Goal: Task Accomplishment & Management: Use online tool/utility

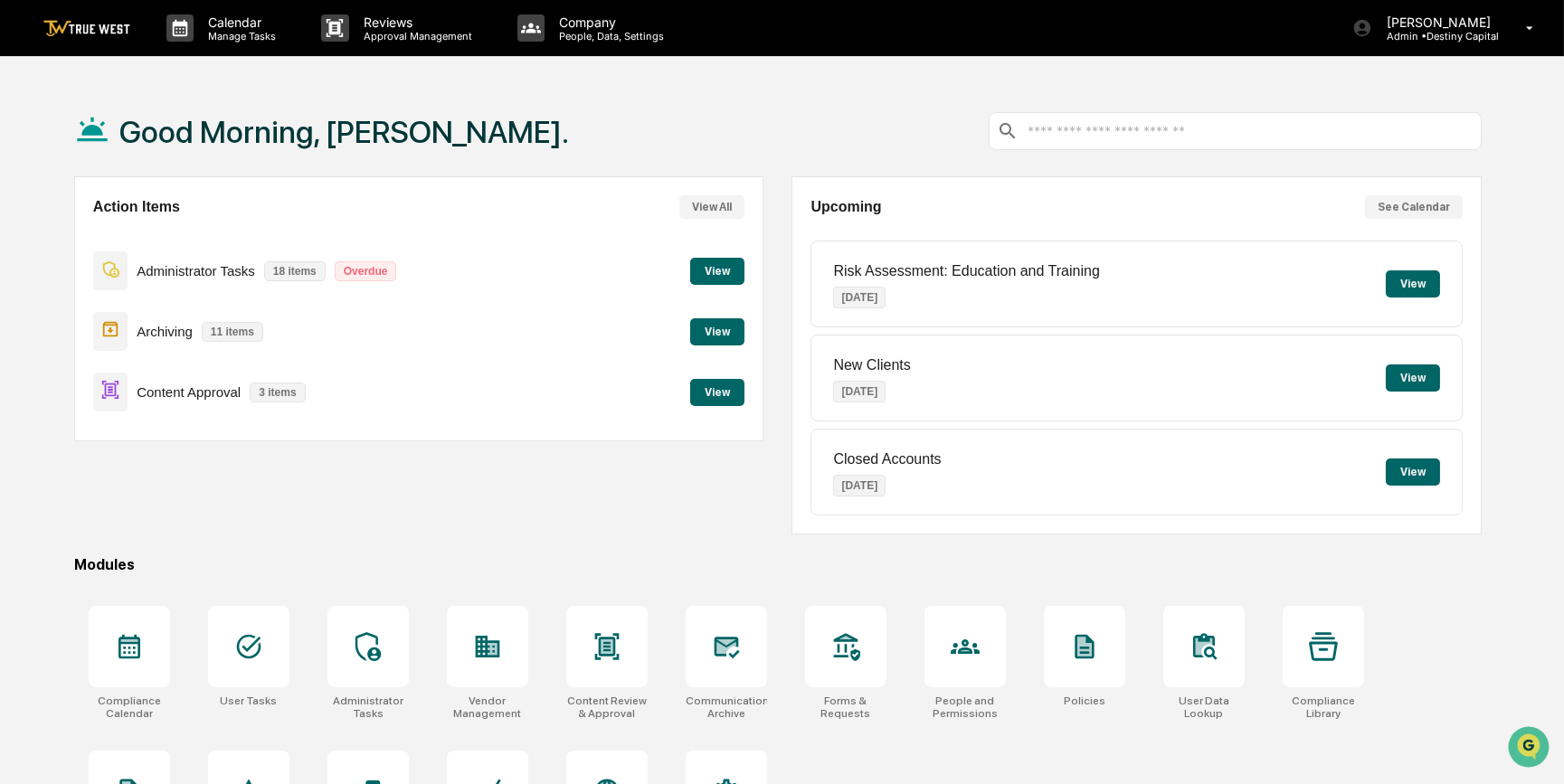
click at [723, 392] on button "View" at bounding box center [718, 392] width 54 height 27
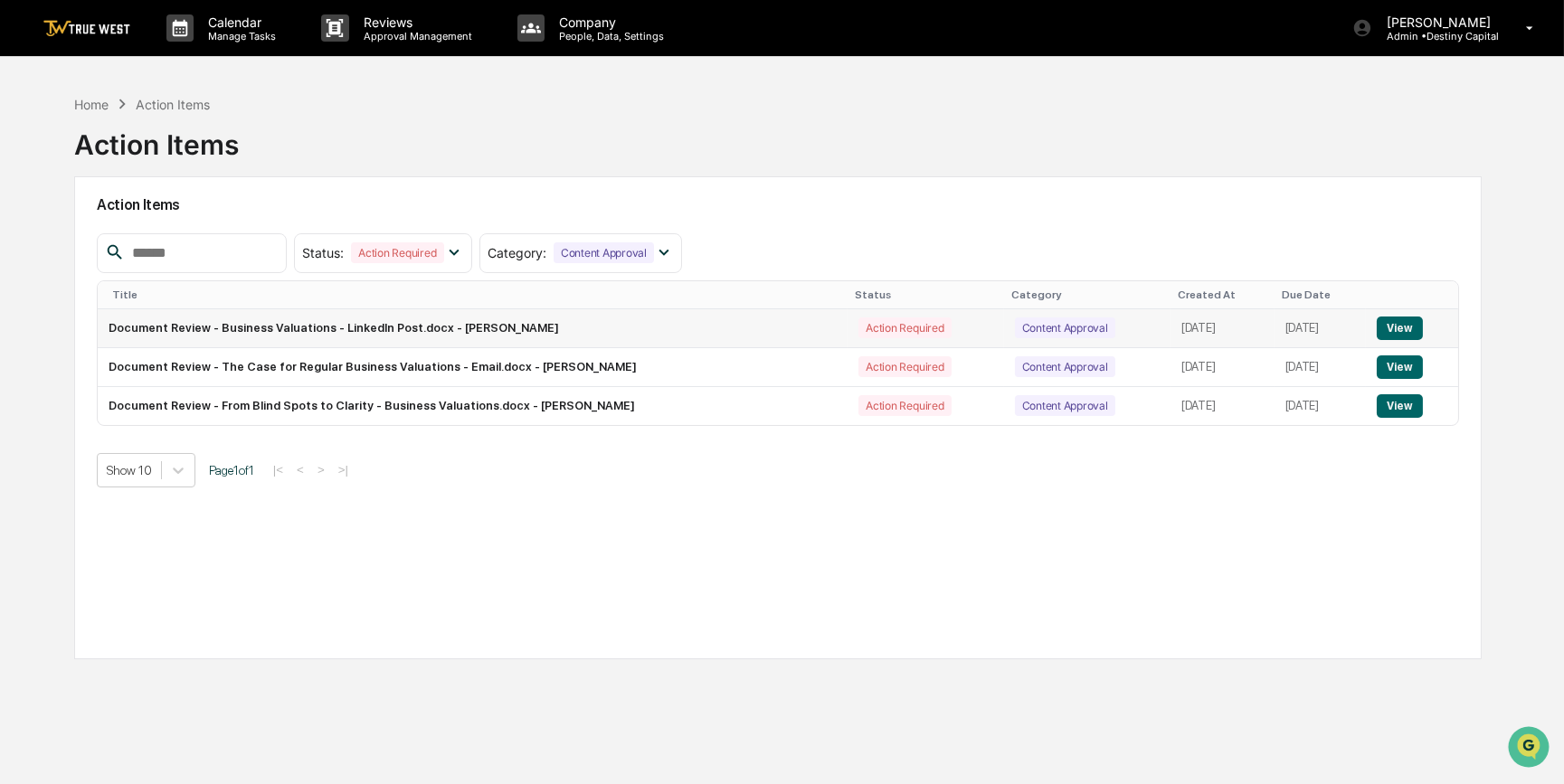
click at [1412, 322] on button "View" at bounding box center [1400, 328] width 46 height 23
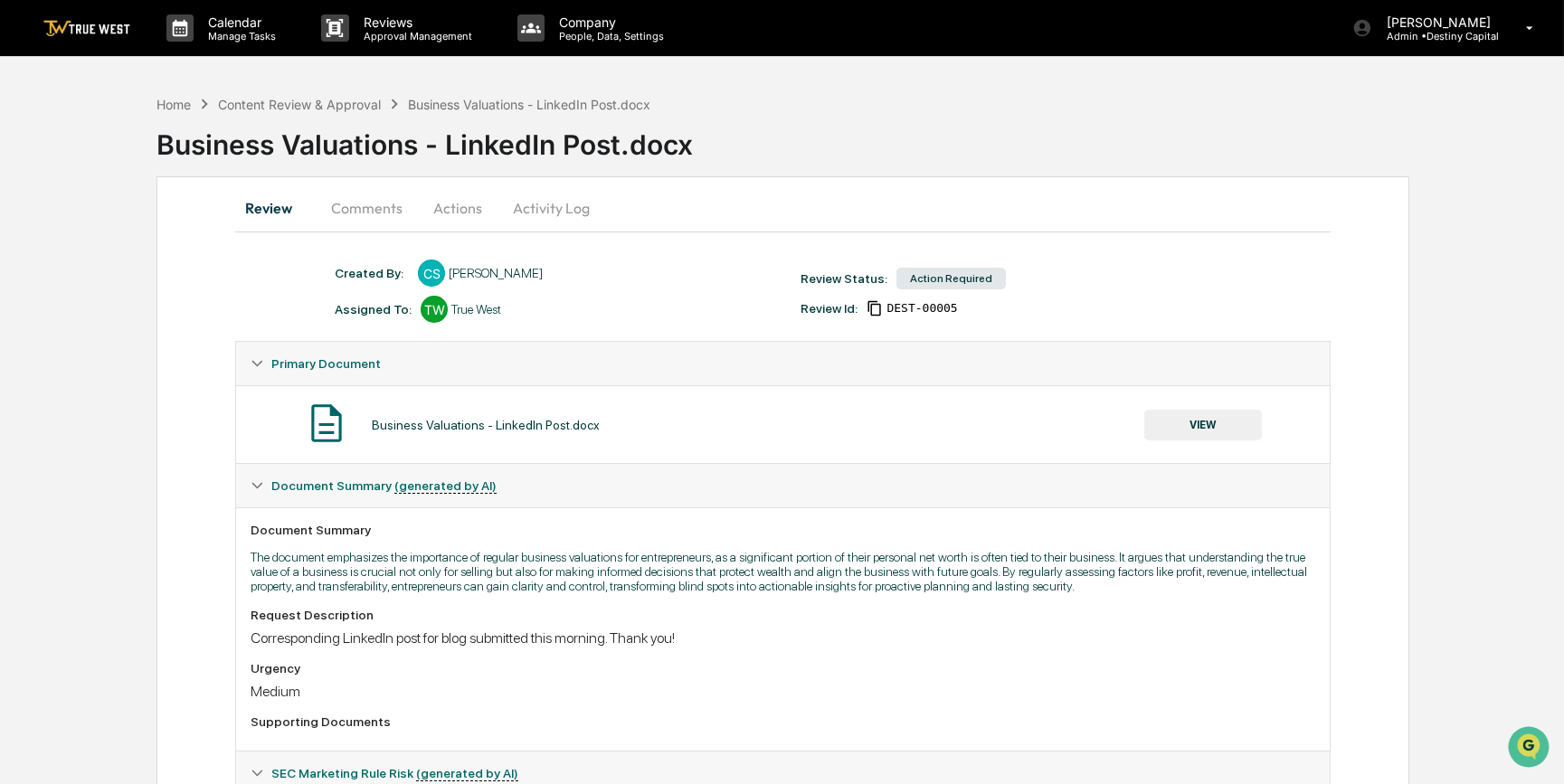
click at [1243, 427] on button "VIEW" at bounding box center [1202, 424] width 117 height 31
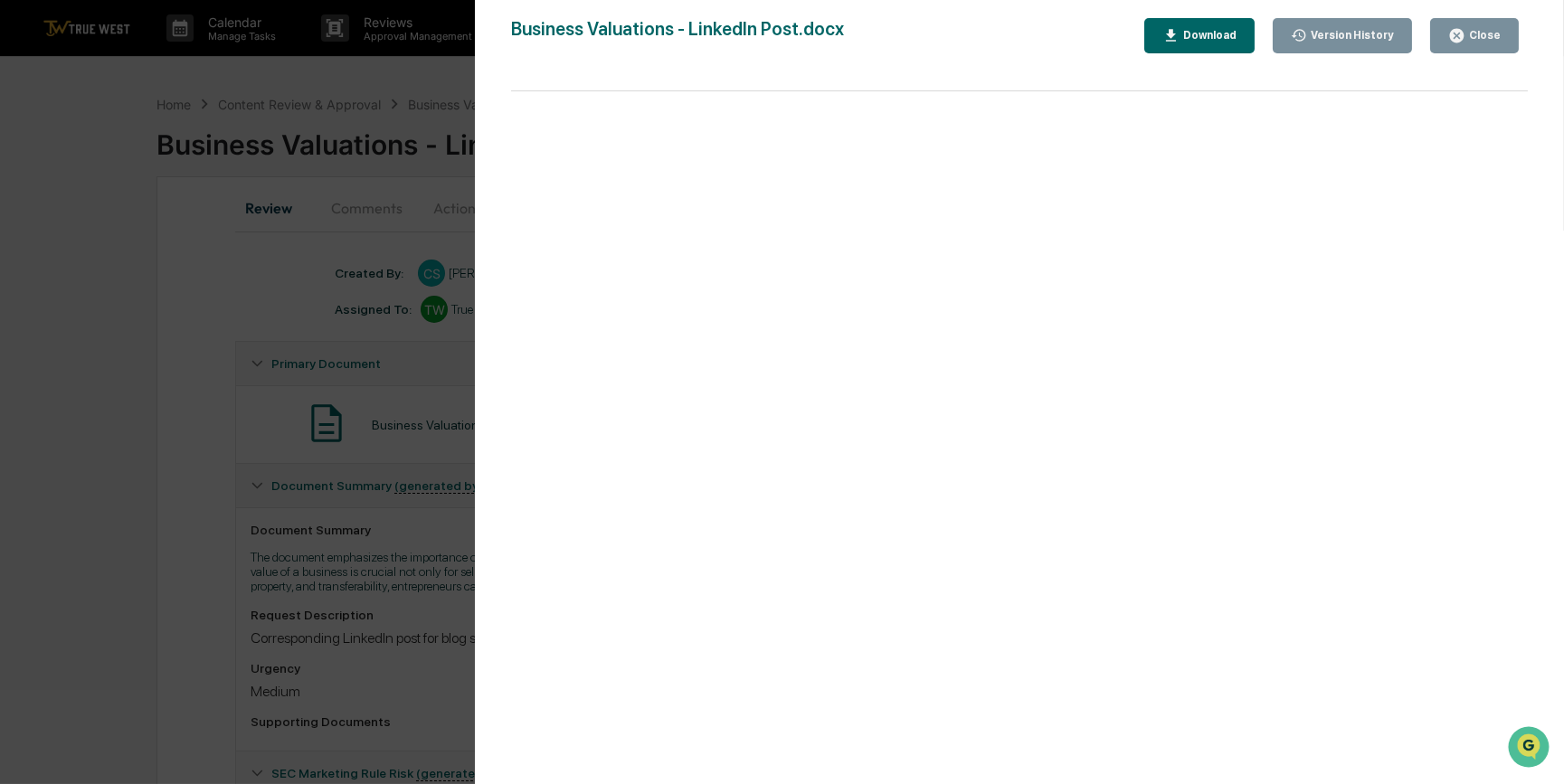
click at [388, 555] on div "Version History 09/16/2025, 02:47 PM Charissa Stober Business Valuations - Link…" at bounding box center [782, 392] width 1564 height 784
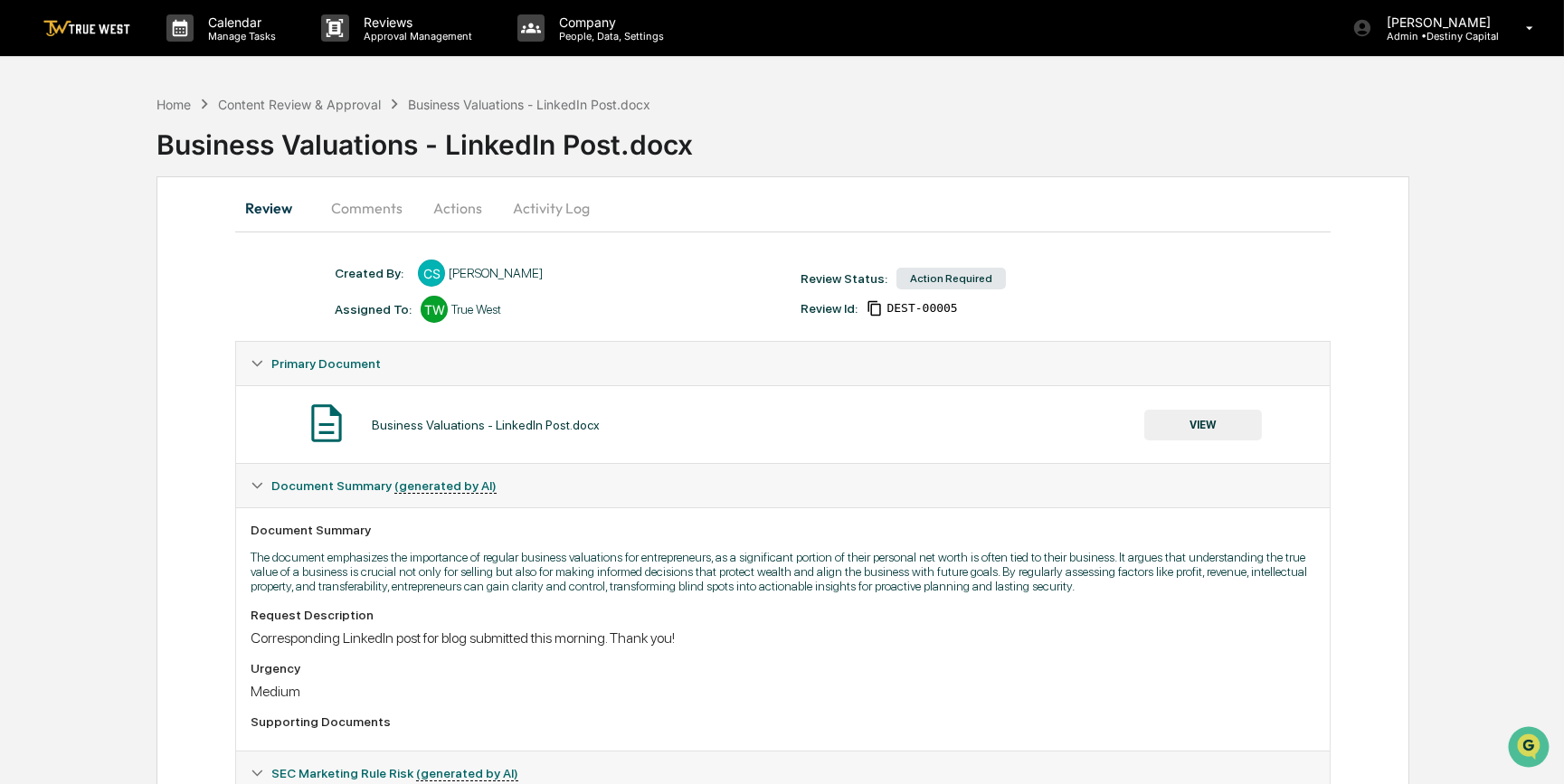
click at [436, 205] on button "Actions" at bounding box center [457, 208] width 82 height 43
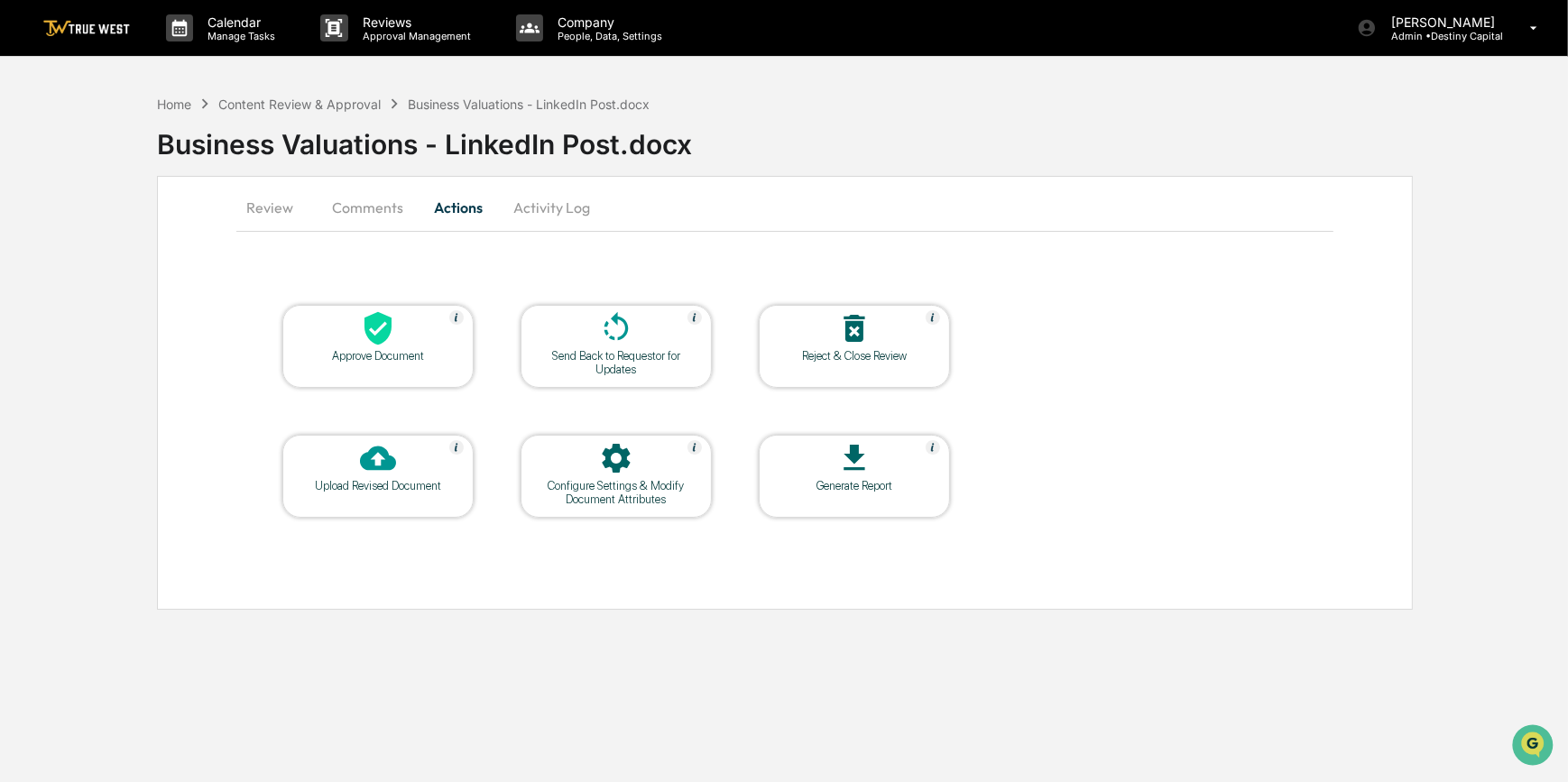
click at [359, 376] on div "Approve Document" at bounding box center [377, 347] width 191 height 83
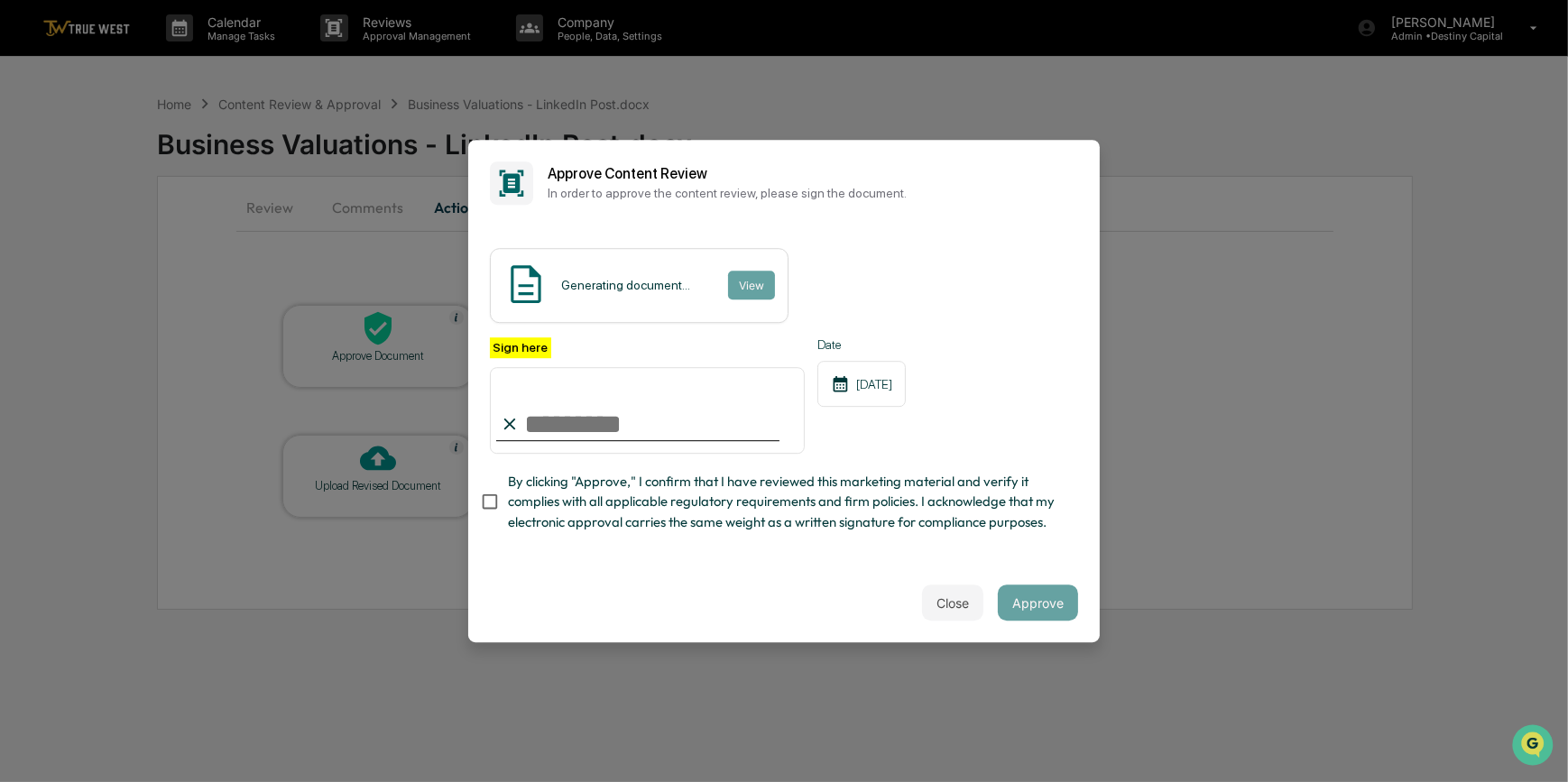
drag, startPoint x: 625, startPoint y: 409, endPoint x: 597, endPoint y: 431, distance: 35.6
click at [625, 409] on input "Sign here" at bounding box center [647, 410] width 315 height 86
type input "*********"
click at [753, 274] on button "View" at bounding box center [750, 285] width 47 height 29
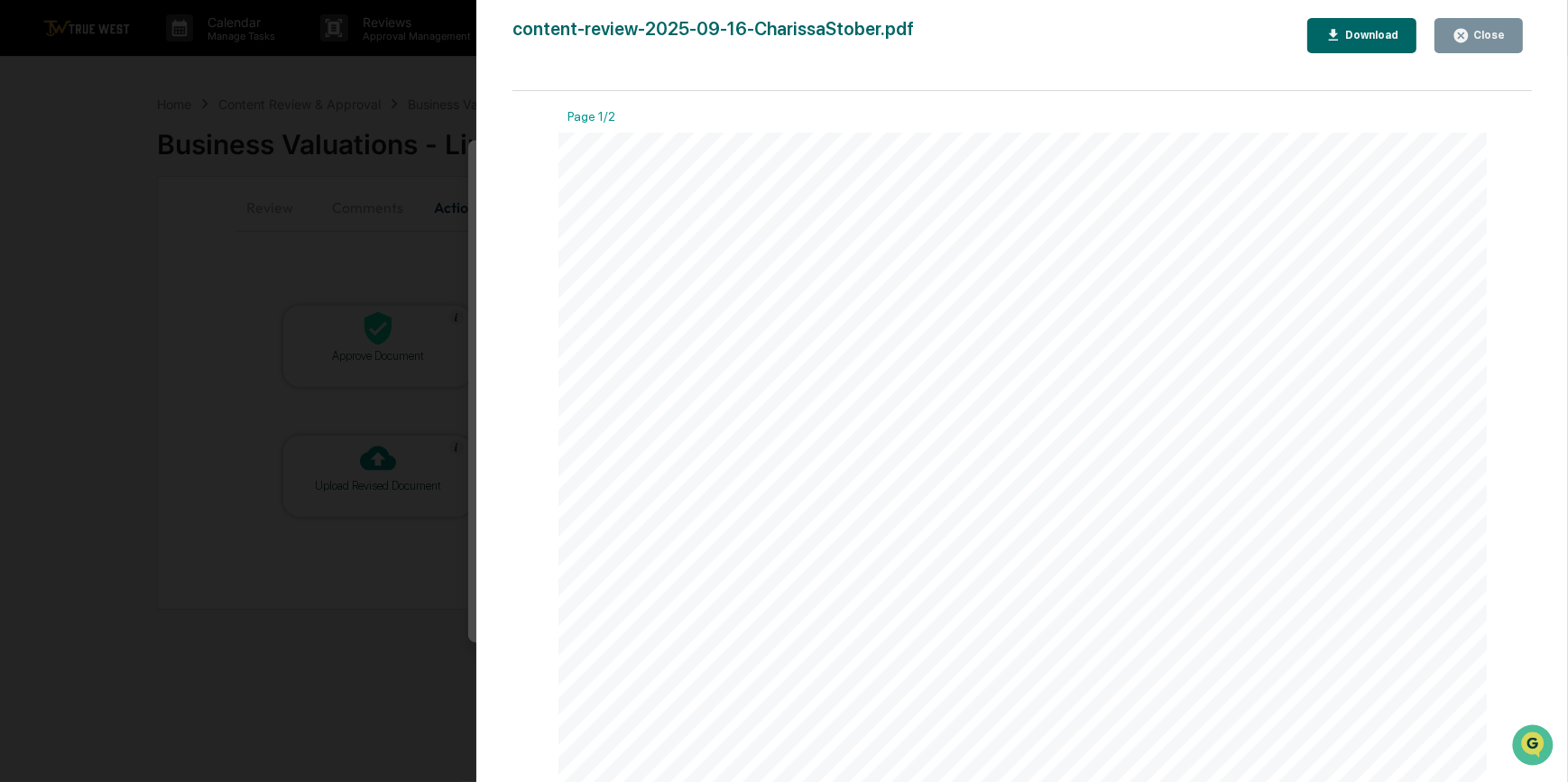
click at [348, 239] on div "Version History 09/16/2025, 04:32 PM Carliss Marshall content-review-2025-09-16…" at bounding box center [784, 391] width 1568 height 782
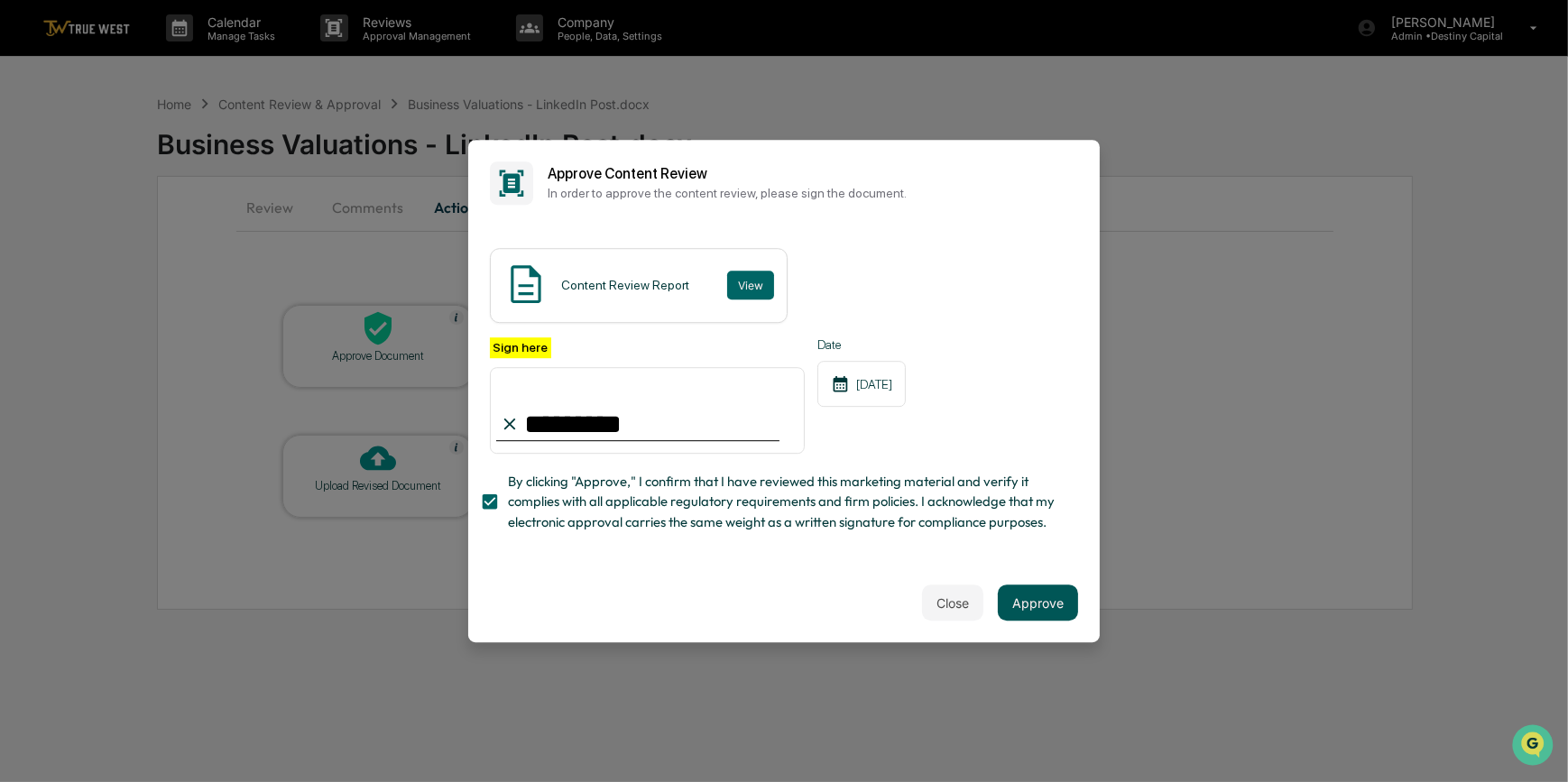
click at [1054, 614] on button "Approve" at bounding box center [1038, 602] width 81 height 37
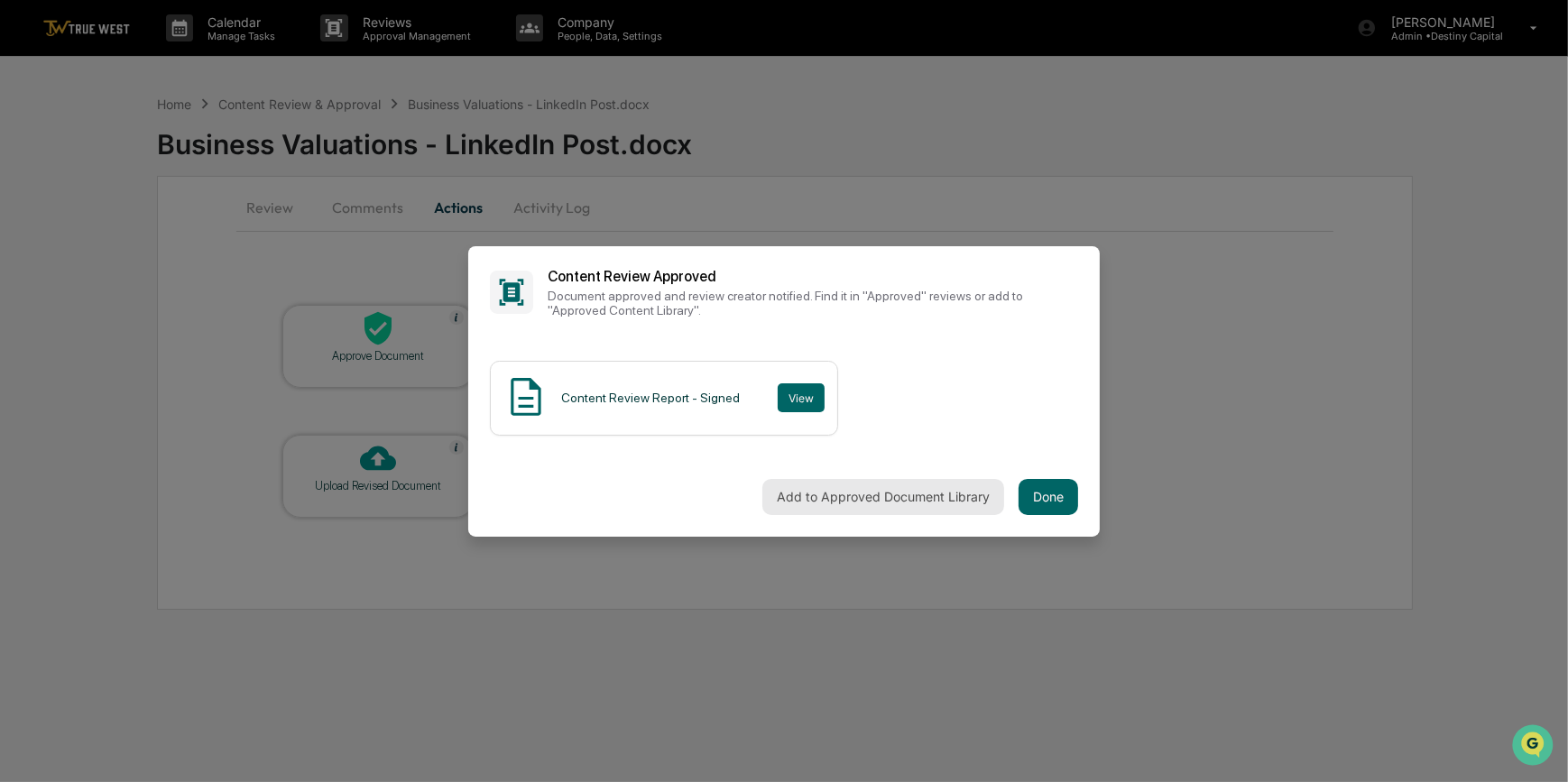
click at [861, 496] on button "Add to Approved Document Library" at bounding box center [883, 496] width 242 height 37
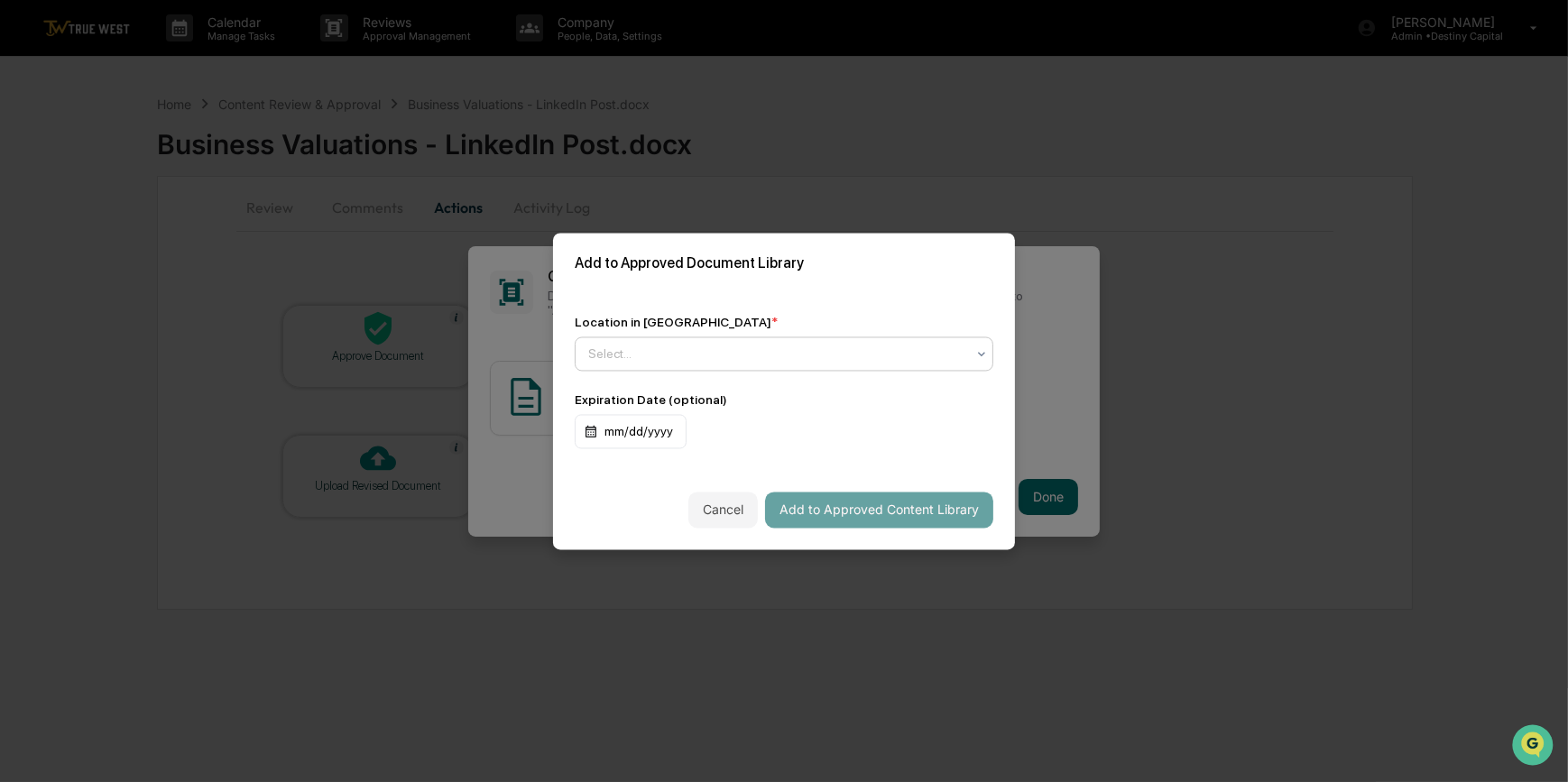
click at [668, 356] on div at bounding box center [777, 353] width 377 height 18
click at [686, 396] on div "Approved Content Library" at bounding box center [784, 397] width 417 height 37
click at [912, 513] on button "Add to Approved Content Library" at bounding box center [880, 509] width 229 height 37
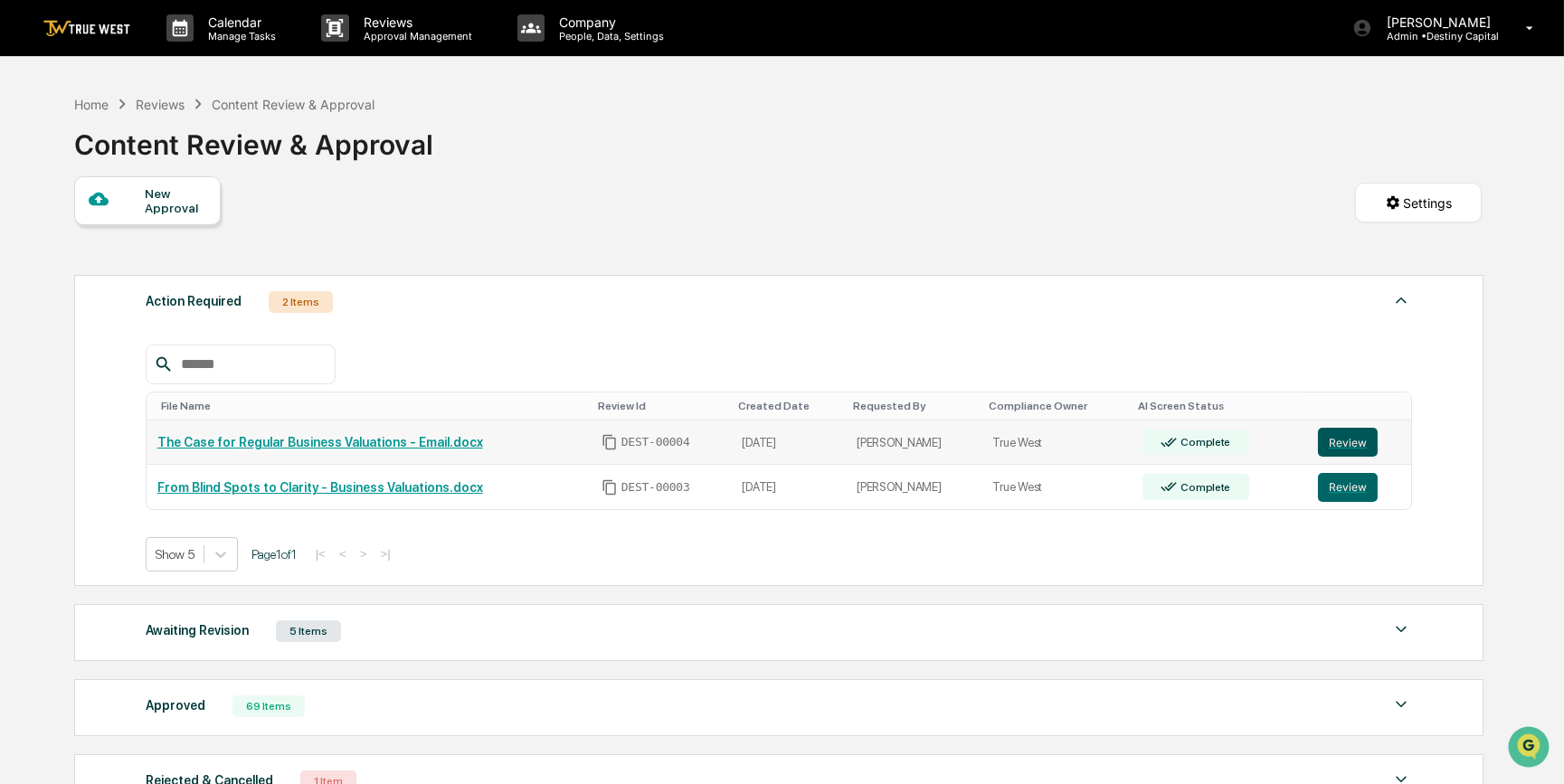
click at [1332, 445] on button "Review" at bounding box center [1348, 442] width 60 height 29
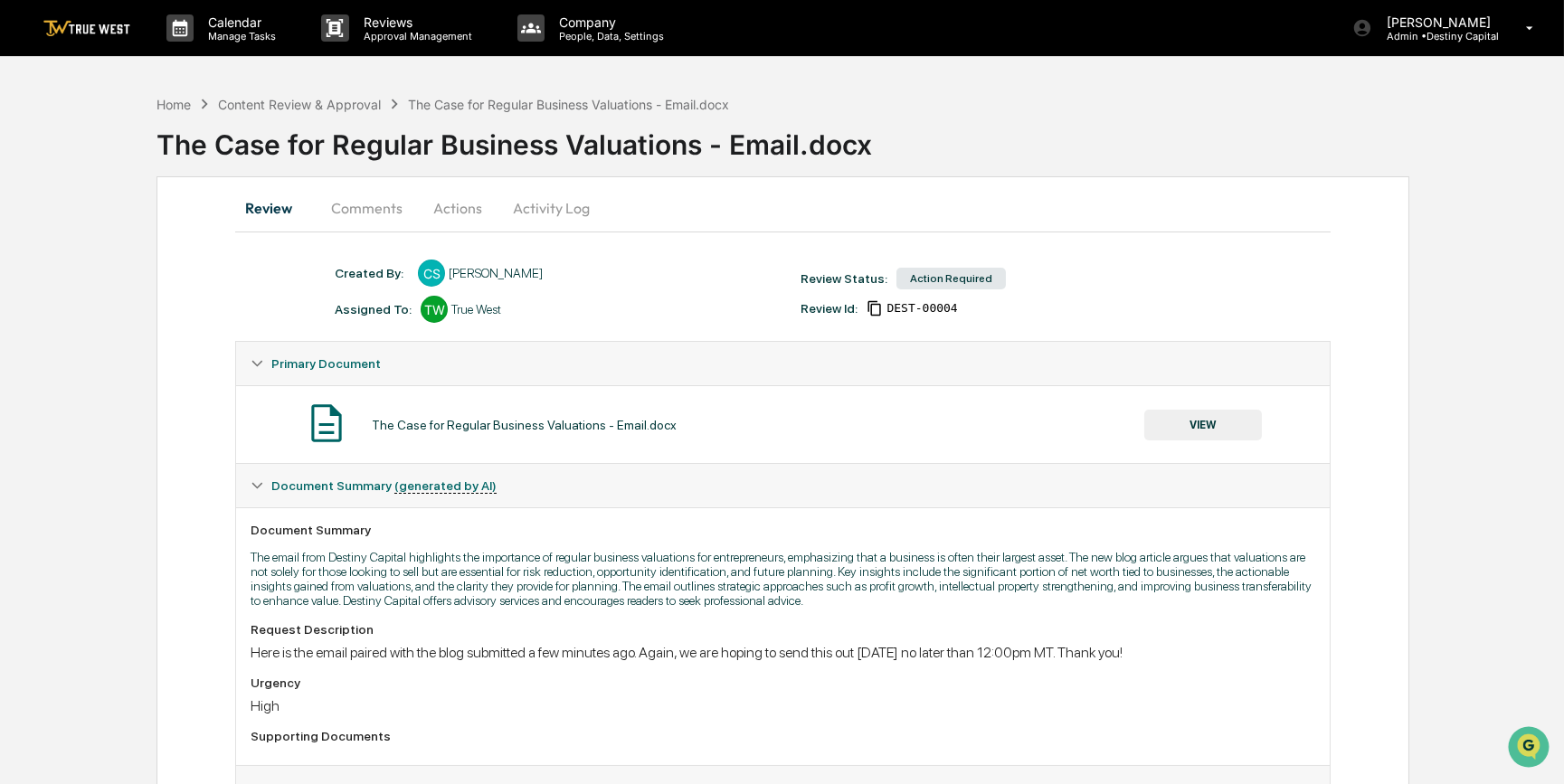
click at [1233, 421] on button "VIEW" at bounding box center [1202, 424] width 117 height 31
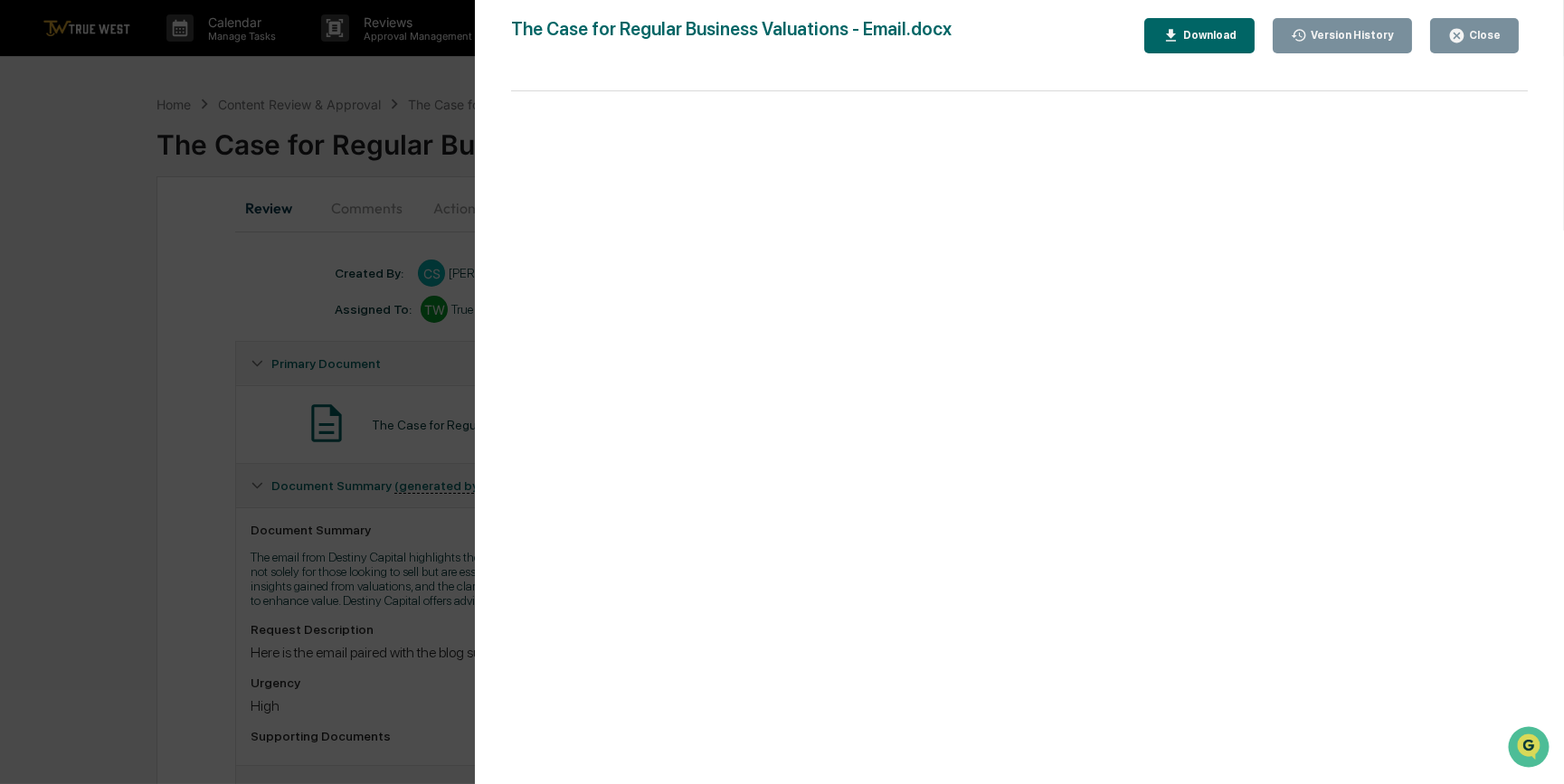
click at [141, 594] on div "Version History [DATE] 02:28 PM [PERSON_NAME] The Case for Regular Business Val…" at bounding box center [782, 392] width 1564 height 784
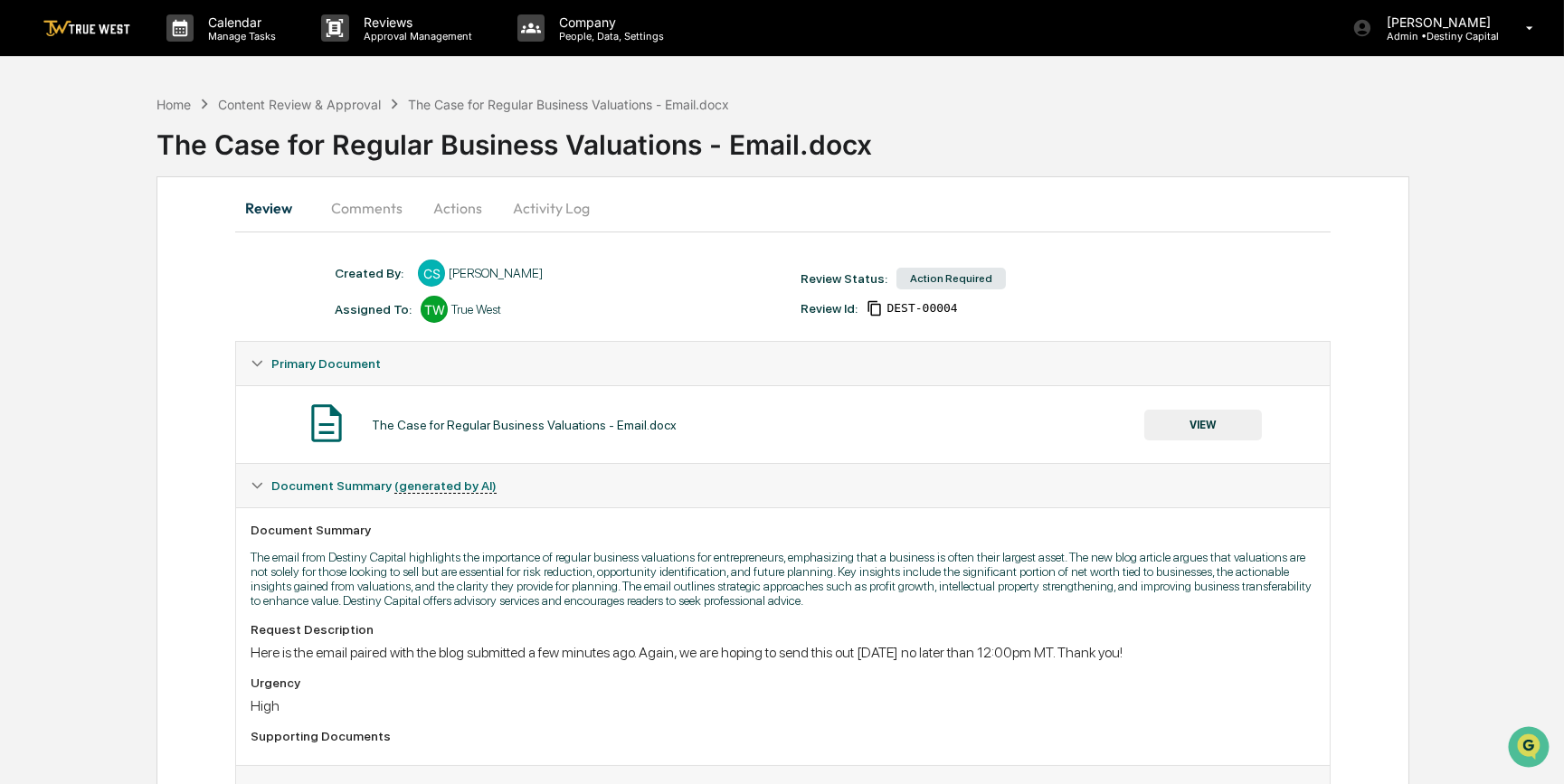
click at [1216, 436] on button "VIEW" at bounding box center [1202, 424] width 117 height 31
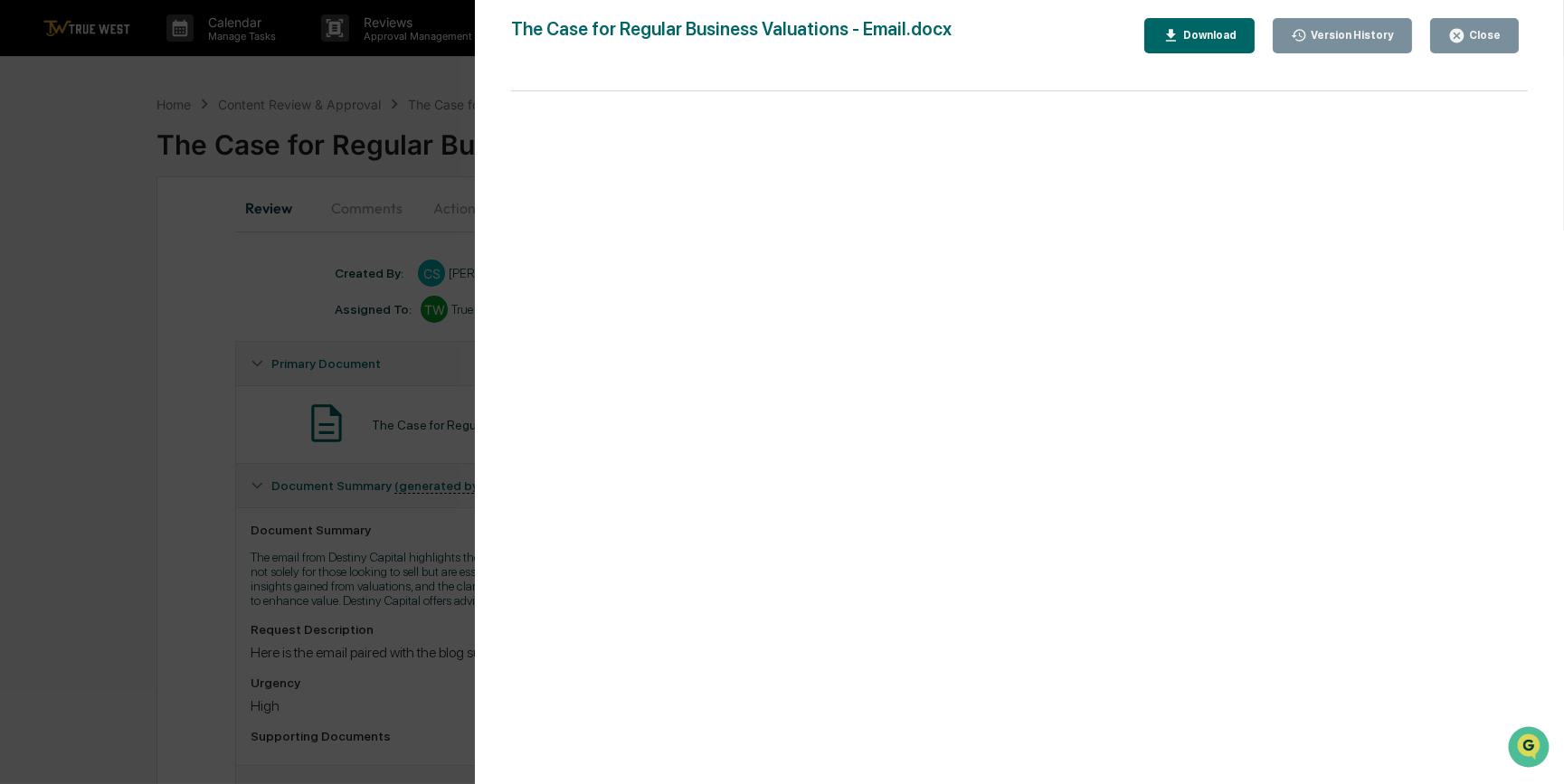
drag, startPoint x: 178, startPoint y: 434, endPoint x: 172, endPoint y: 426, distance: 10.0
click at [178, 432] on div "Version History [DATE] 02:28 PM [PERSON_NAME] The Case for Regular Business Val…" at bounding box center [782, 392] width 1564 height 784
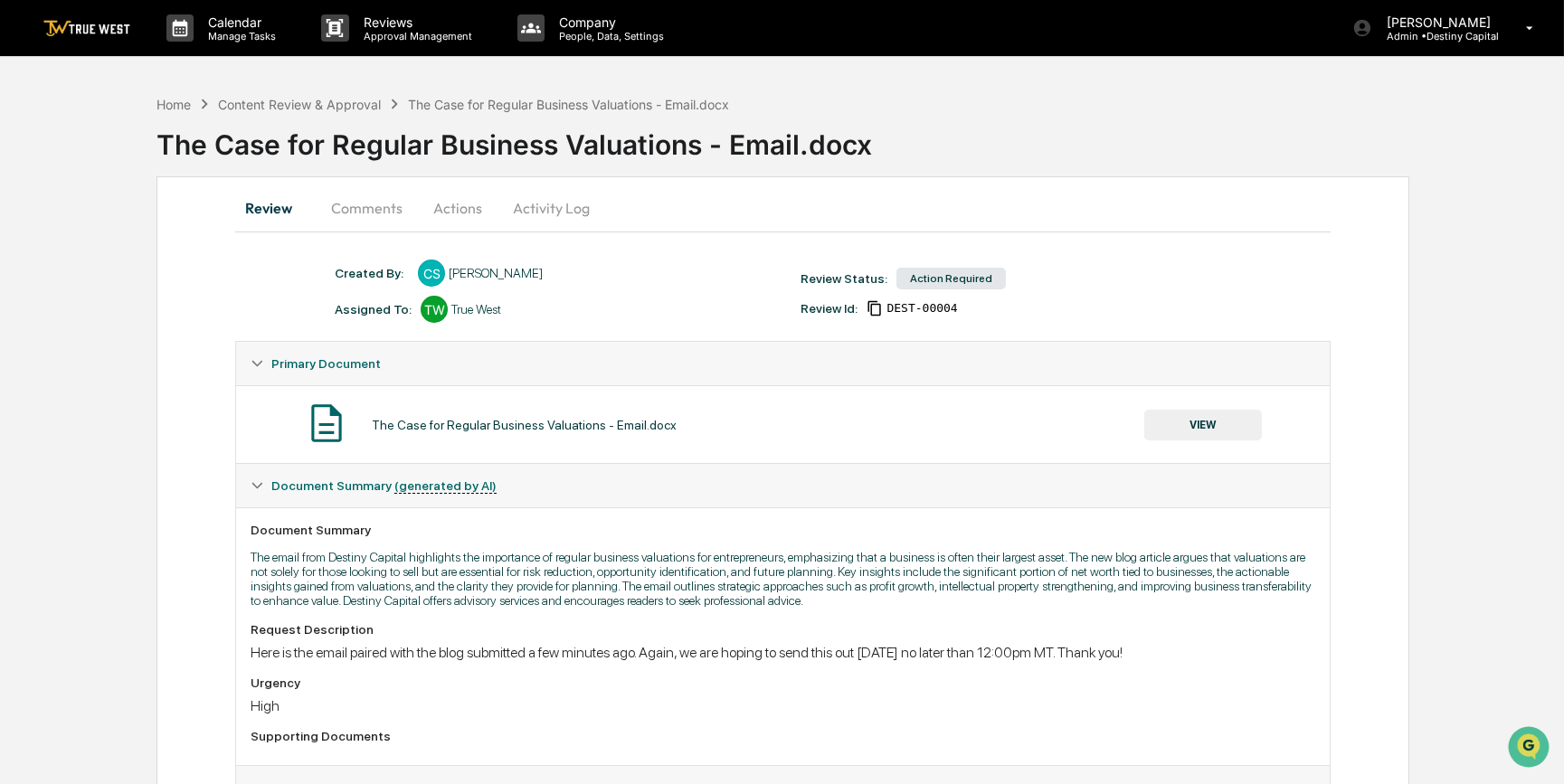
click at [457, 208] on button "Actions" at bounding box center [457, 208] width 82 height 43
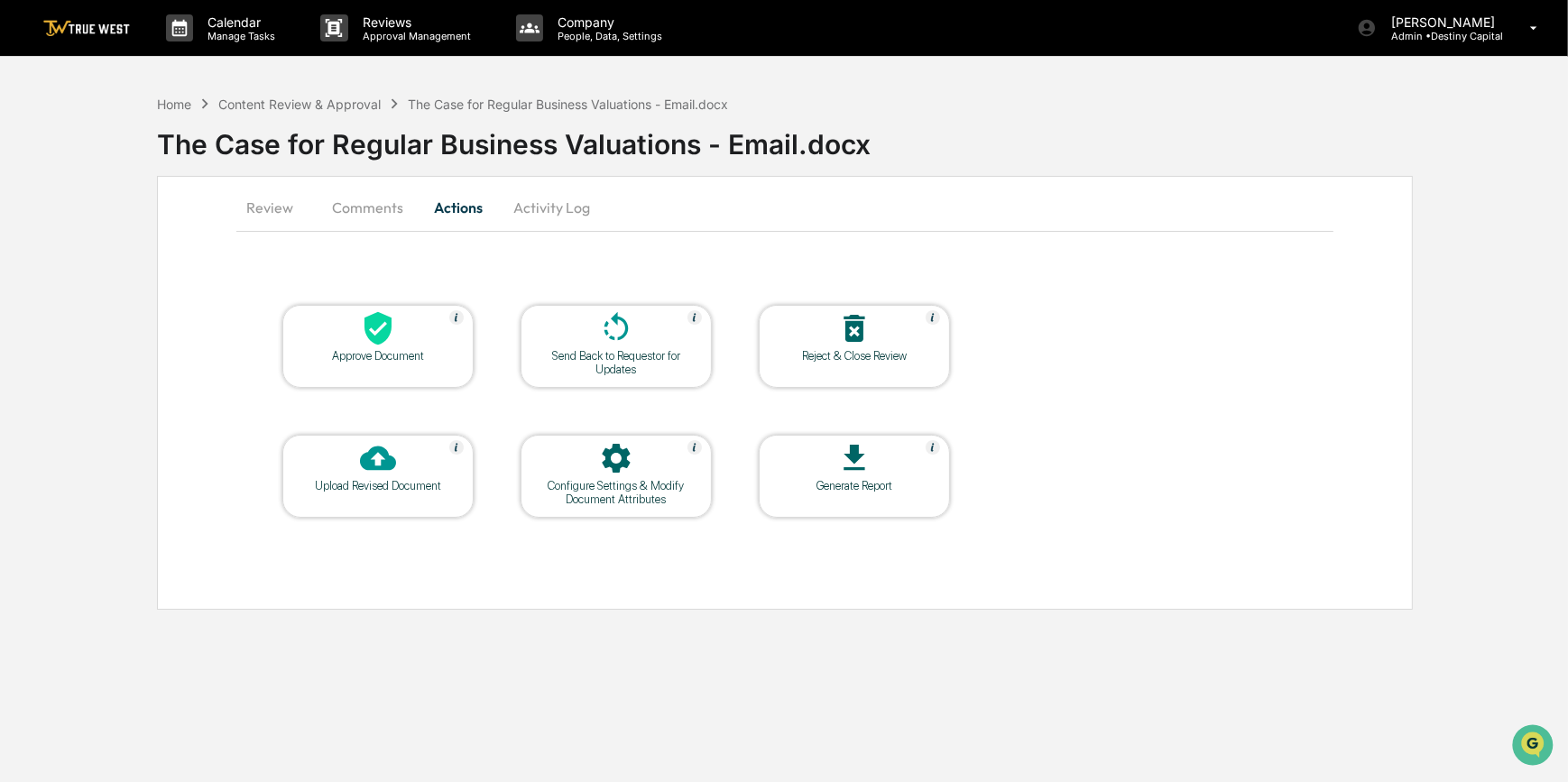
click at [422, 338] on div at bounding box center [377, 329] width 181 height 38
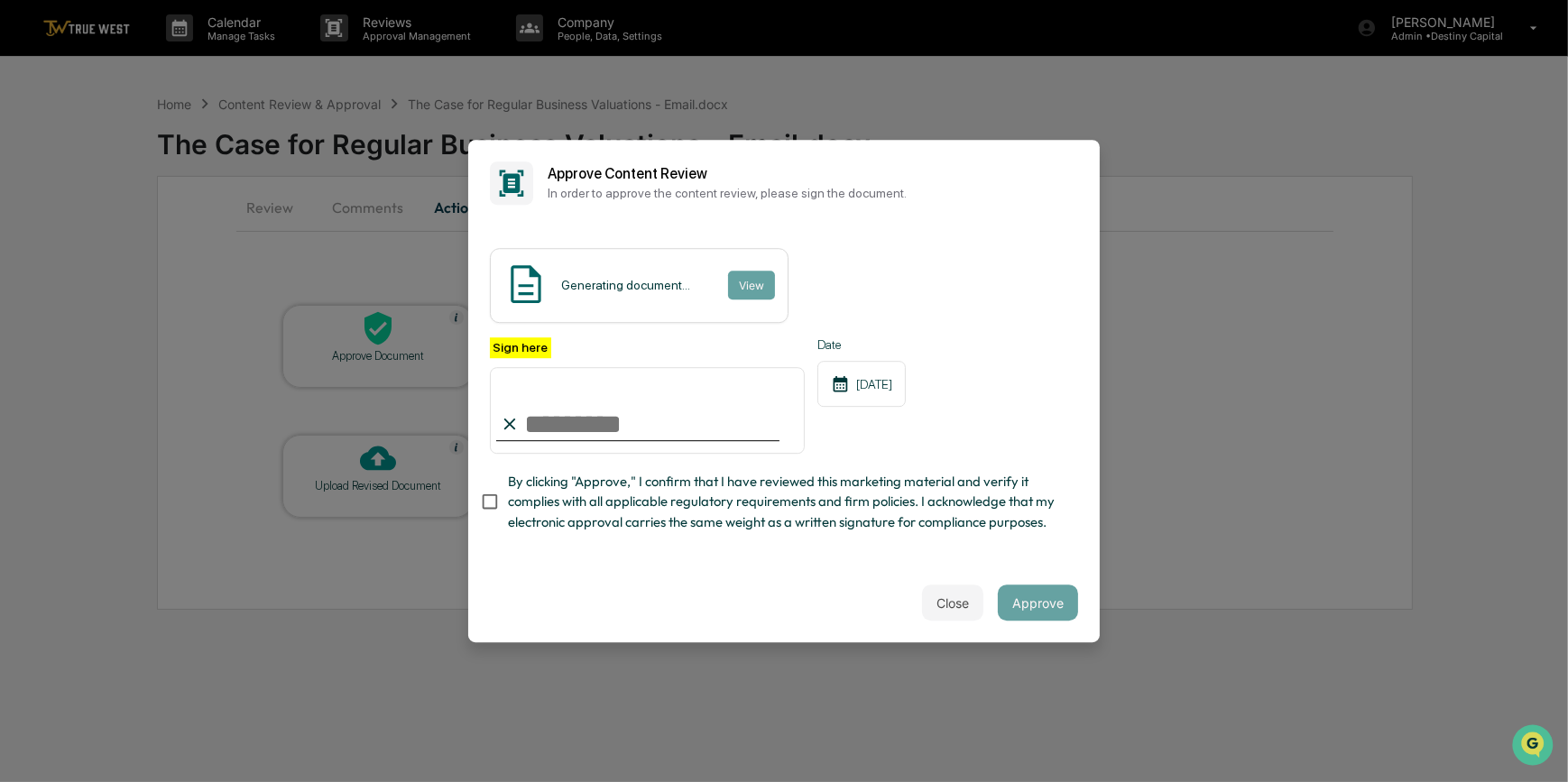
drag, startPoint x: 545, startPoint y: 414, endPoint x: 548, endPoint y: 437, distance: 23.2
click at [545, 414] on input "Sign here" at bounding box center [647, 410] width 315 height 86
type input "*********"
click at [752, 274] on button "View" at bounding box center [750, 285] width 47 height 29
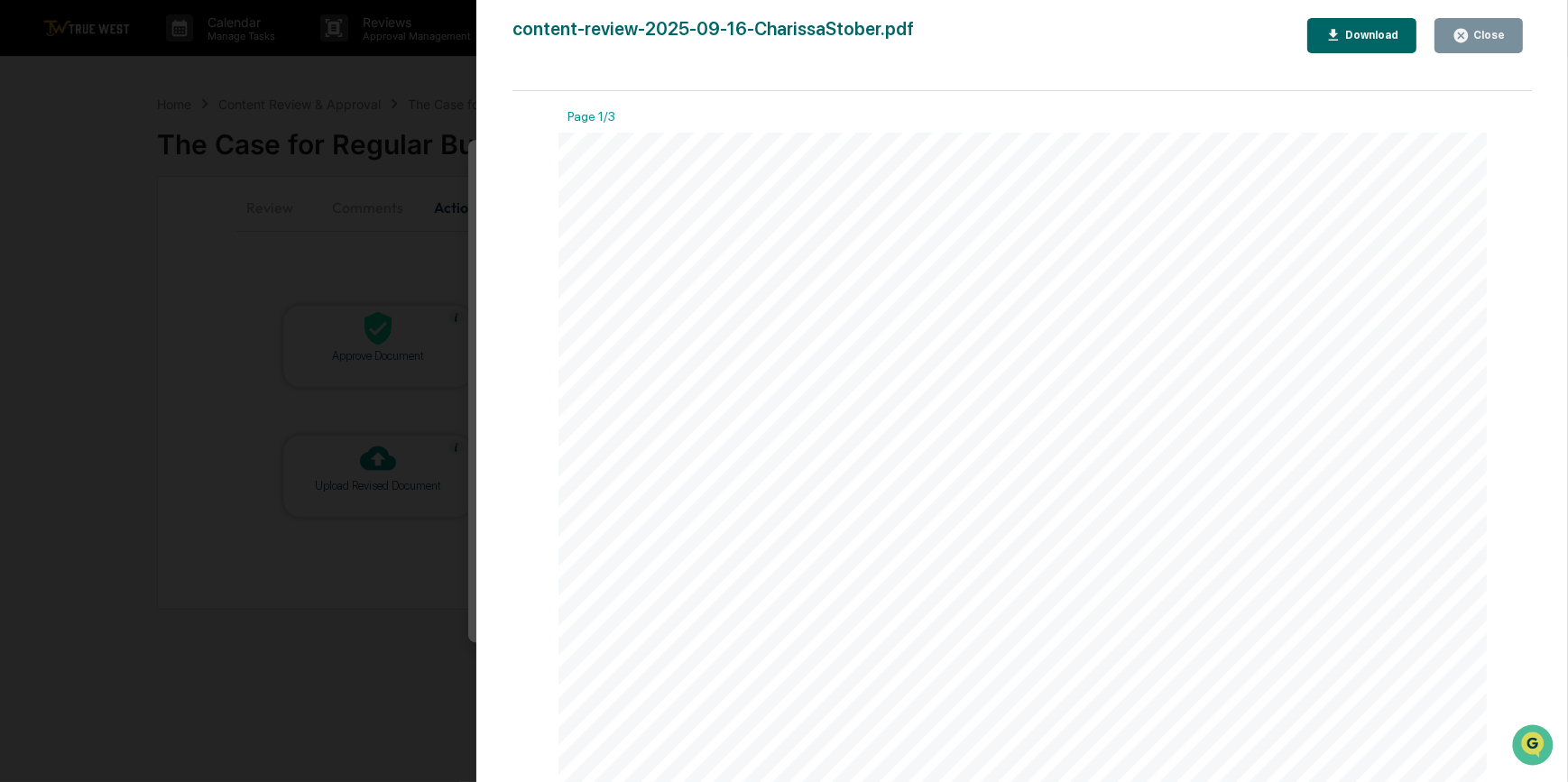
click at [402, 244] on div "Version History [DATE] 04:39 PM [PERSON_NAME] content-review-2025-09-16-Chariss…" at bounding box center [784, 391] width 1568 height 782
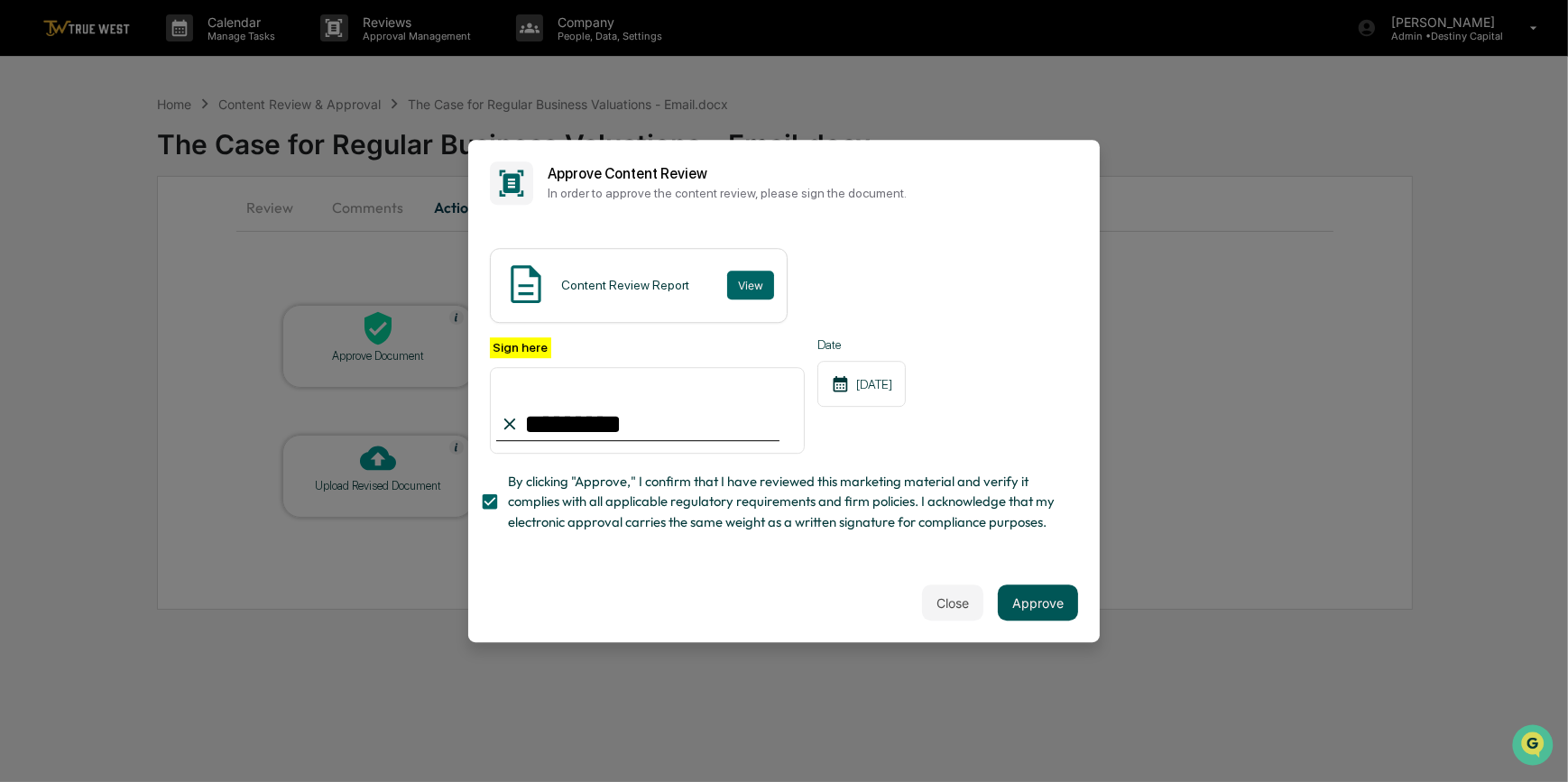
click at [1045, 615] on button "Approve" at bounding box center [1038, 602] width 81 height 37
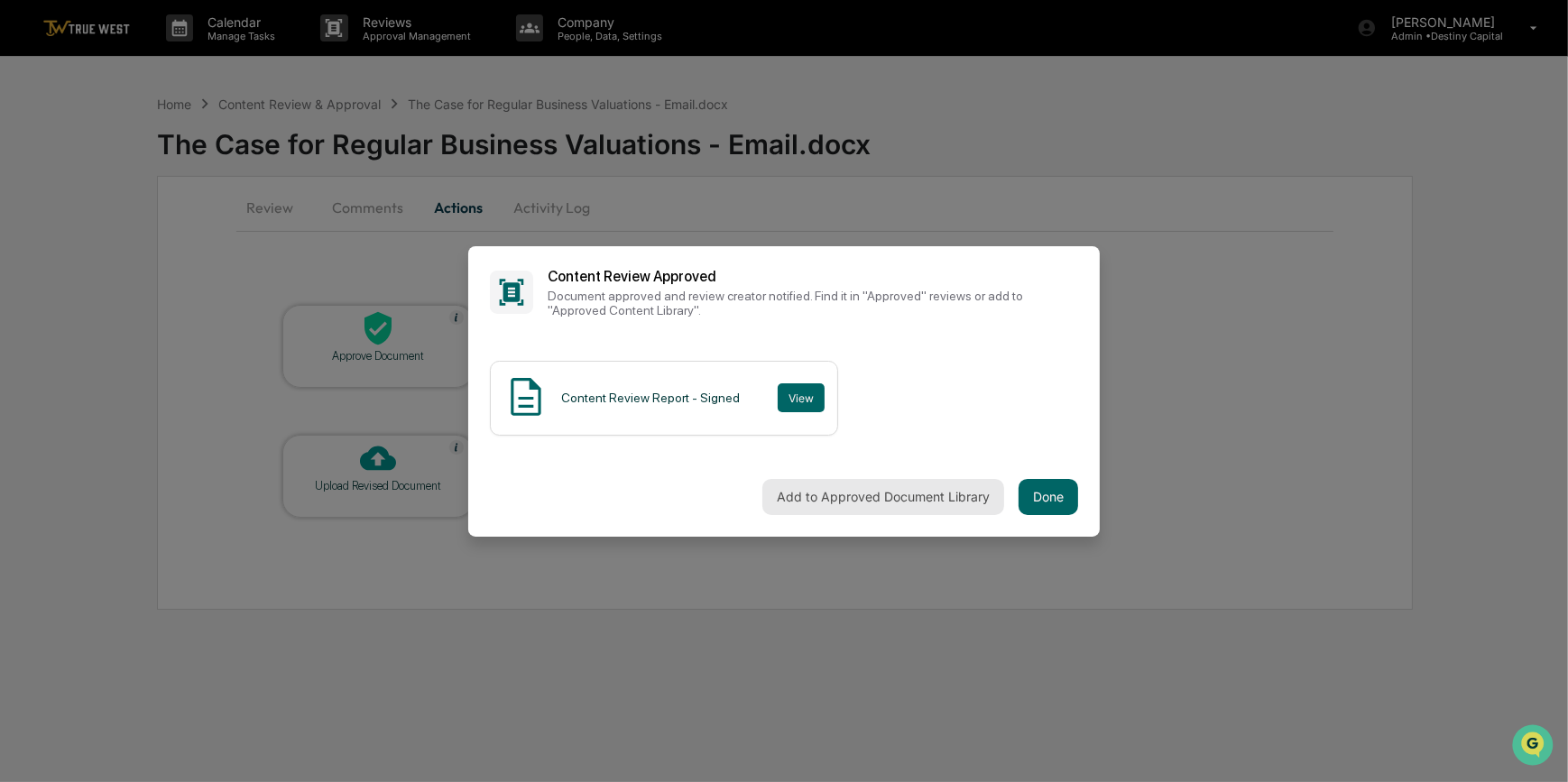
click at [876, 499] on button "Add to Approved Document Library" at bounding box center [883, 496] width 242 height 37
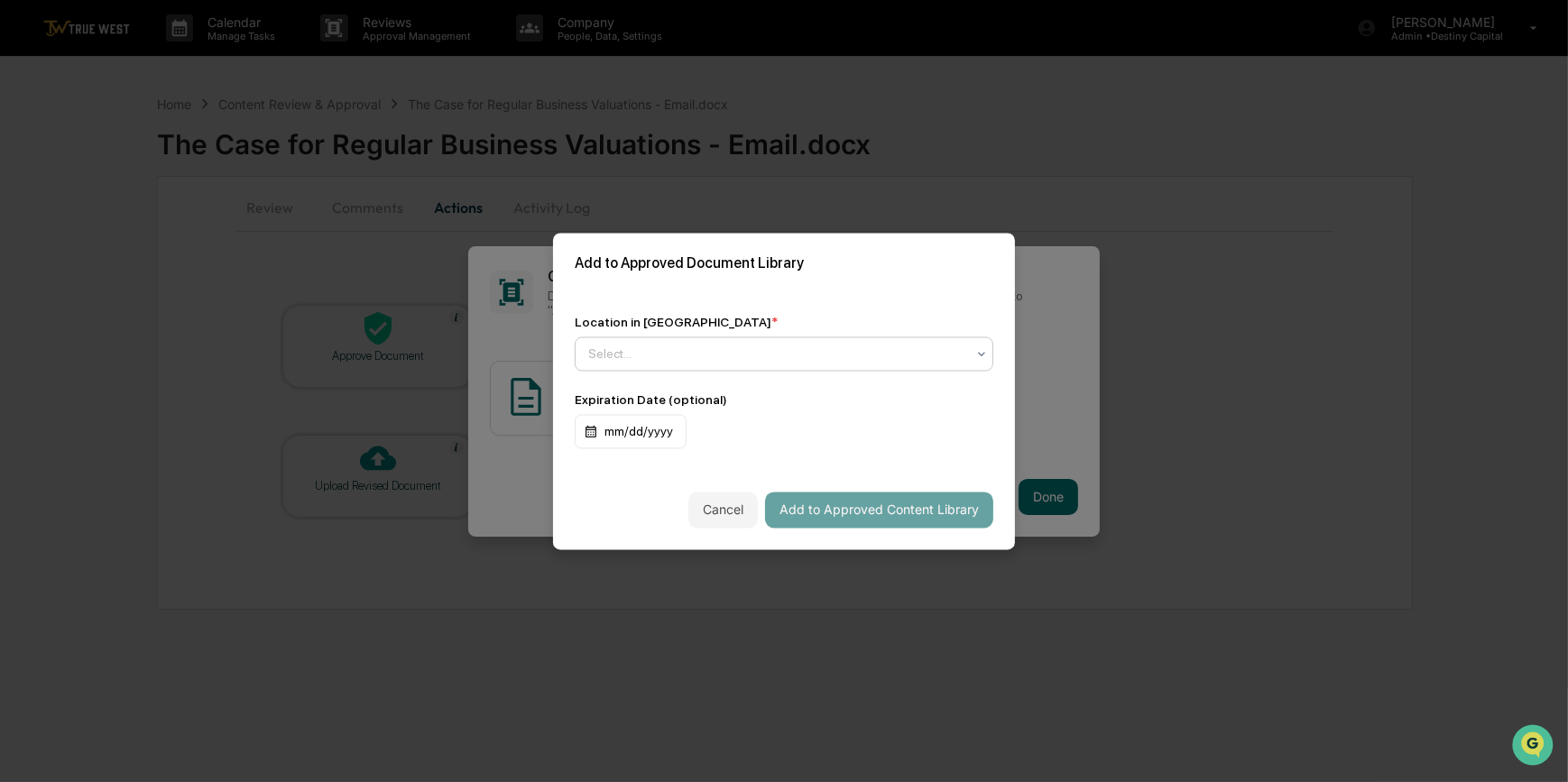
click at [650, 351] on div at bounding box center [777, 353] width 377 height 18
click at [663, 395] on div "Approved Content Library" at bounding box center [784, 397] width 417 height 37
click at [905, 509] on button "Add to Approved Content Library" at bounding box center [880, 509] width 229 height 37
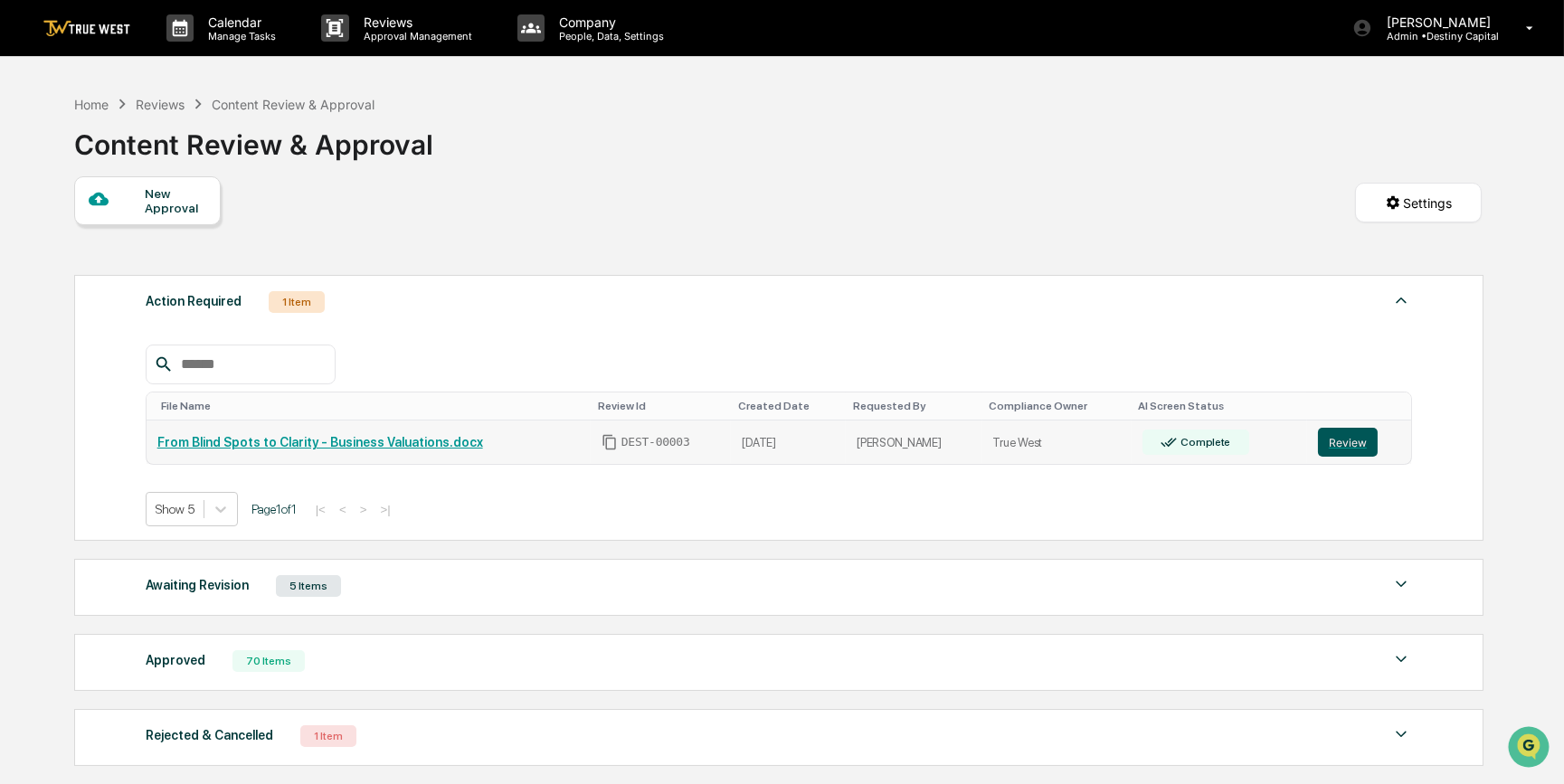
click at [1348, 450] on button "Review" at bounding box center [1348, 442] width 60 height 29
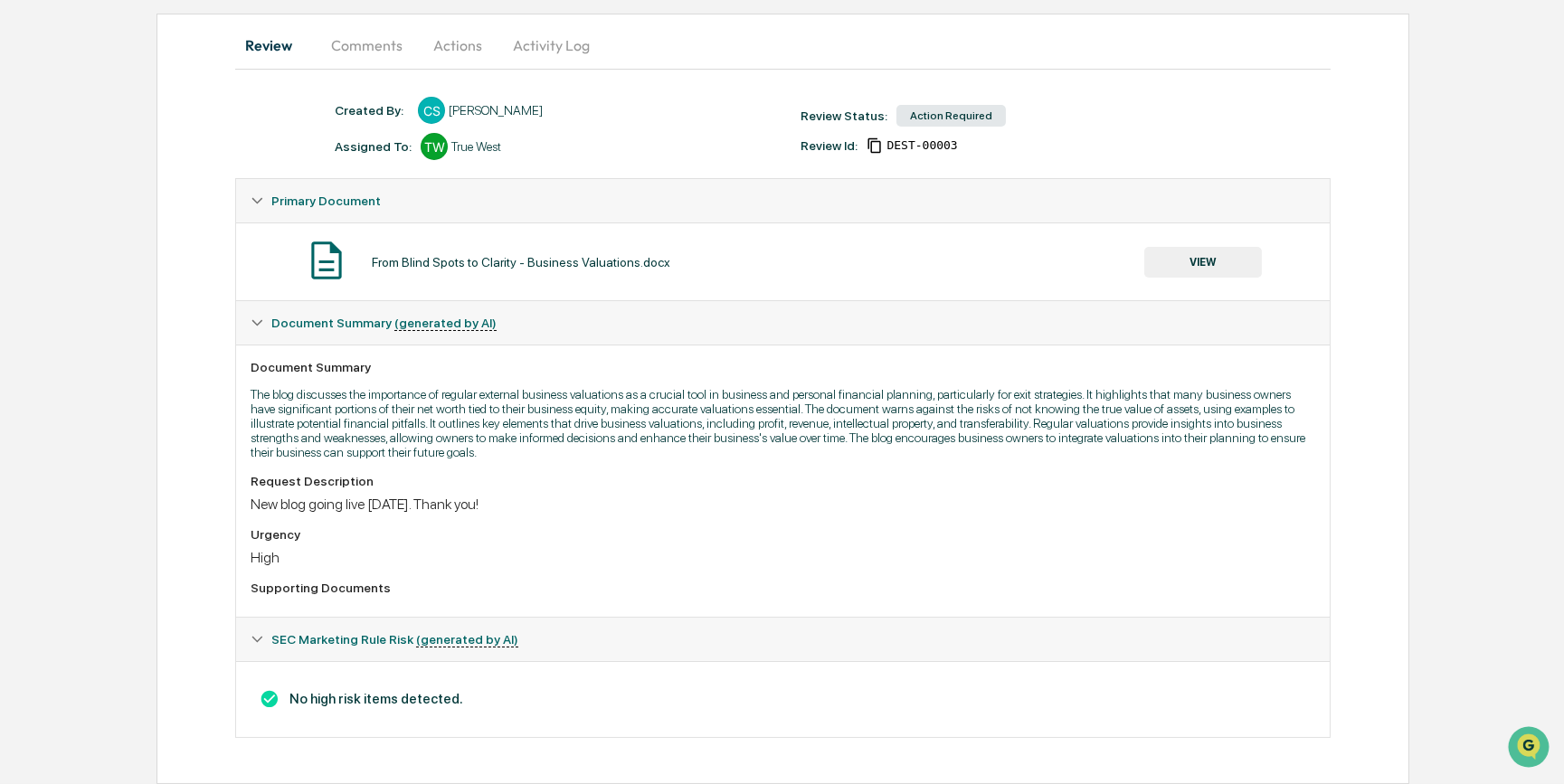
scroll to position [172, 0]
click at [1215, 254] on button "VIEW" at bounding box center [1202, 262] width 117 height 31
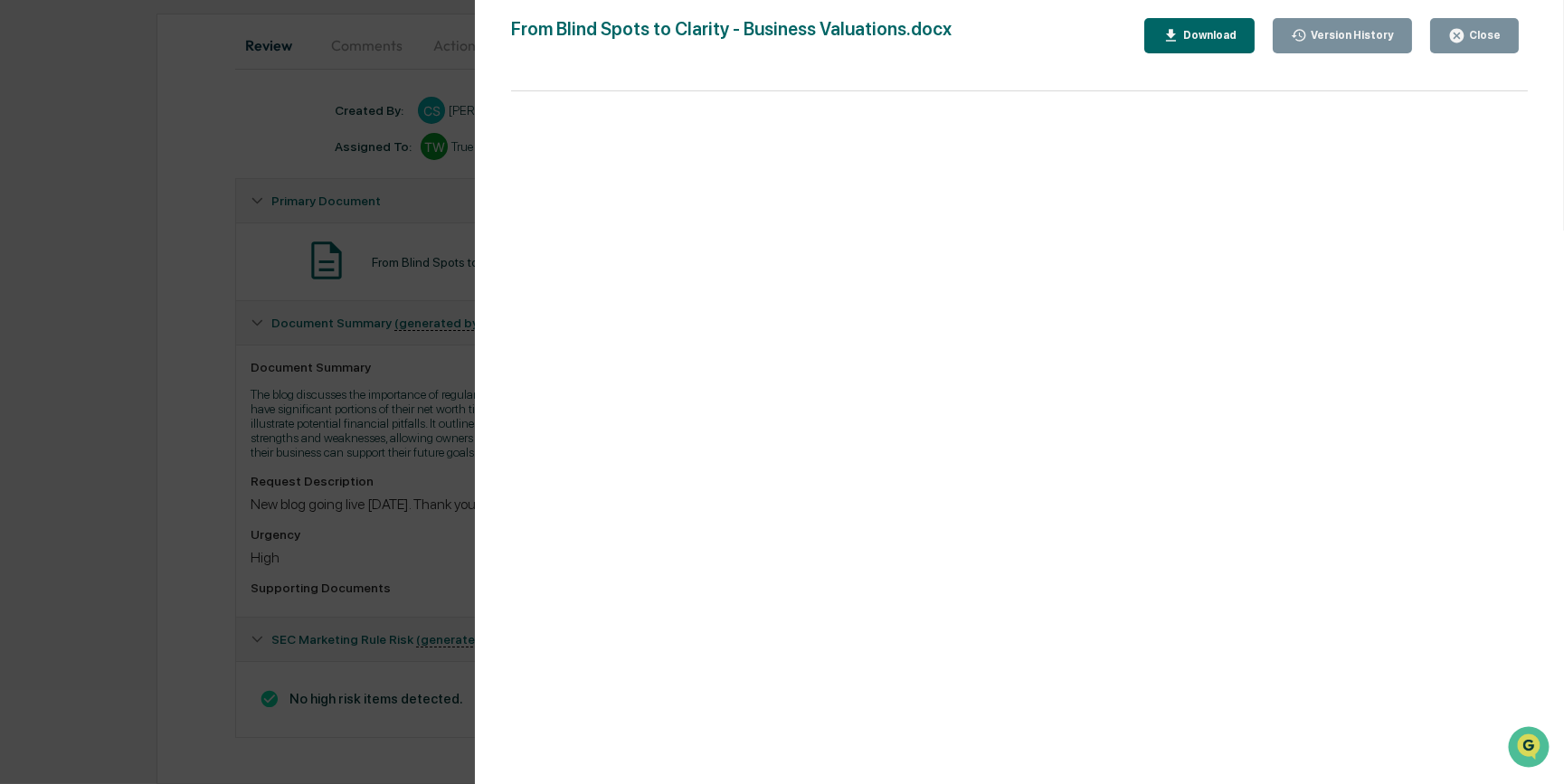
click at [195, 380] on div "Version History [DATE] 02:19 PM [PERSON_NAME] From Blind Spots to Clarity - Bus…" at bounding box center [782, 392] width 1564 height 784
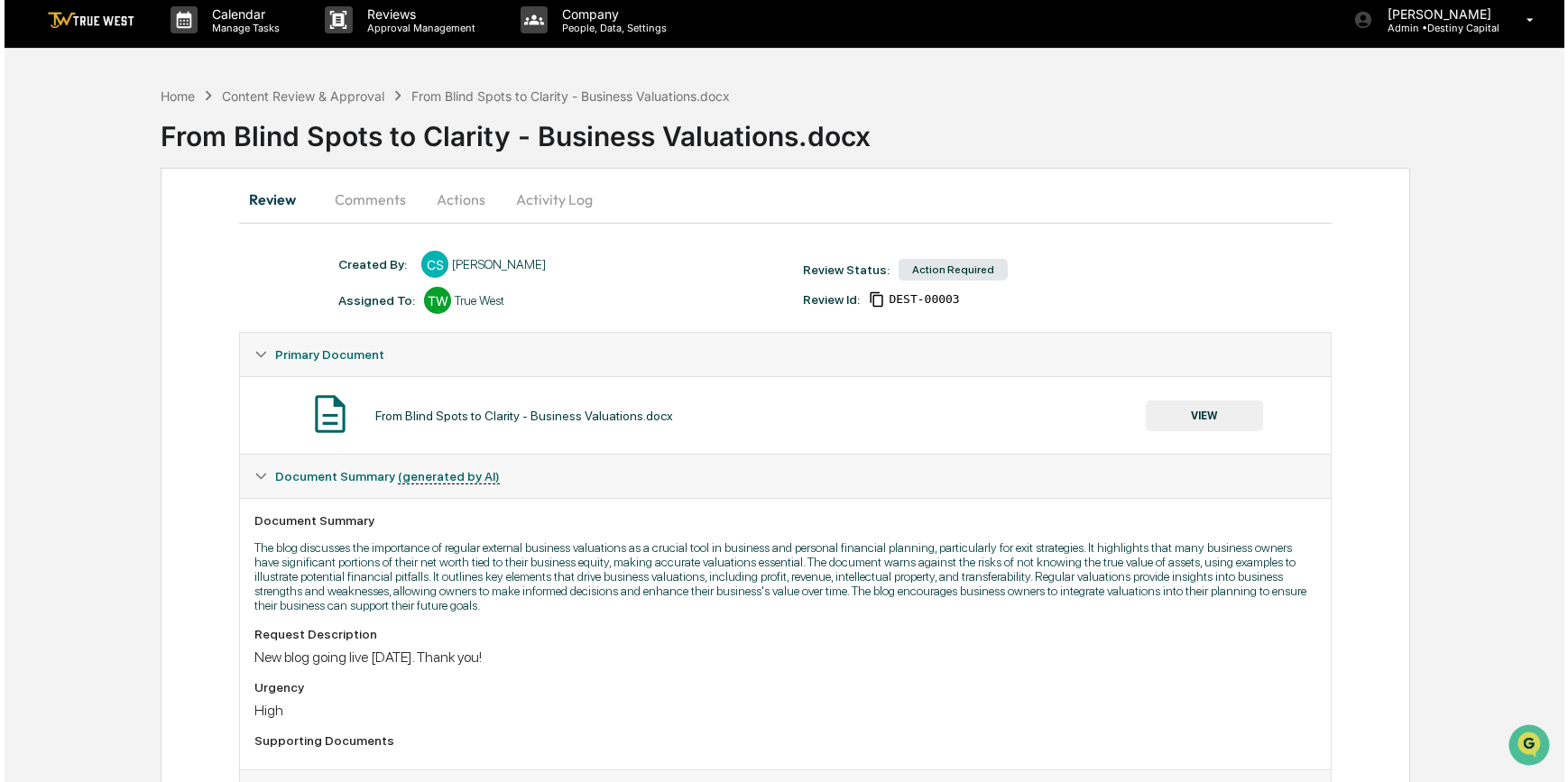
scroll to position [0, 0]
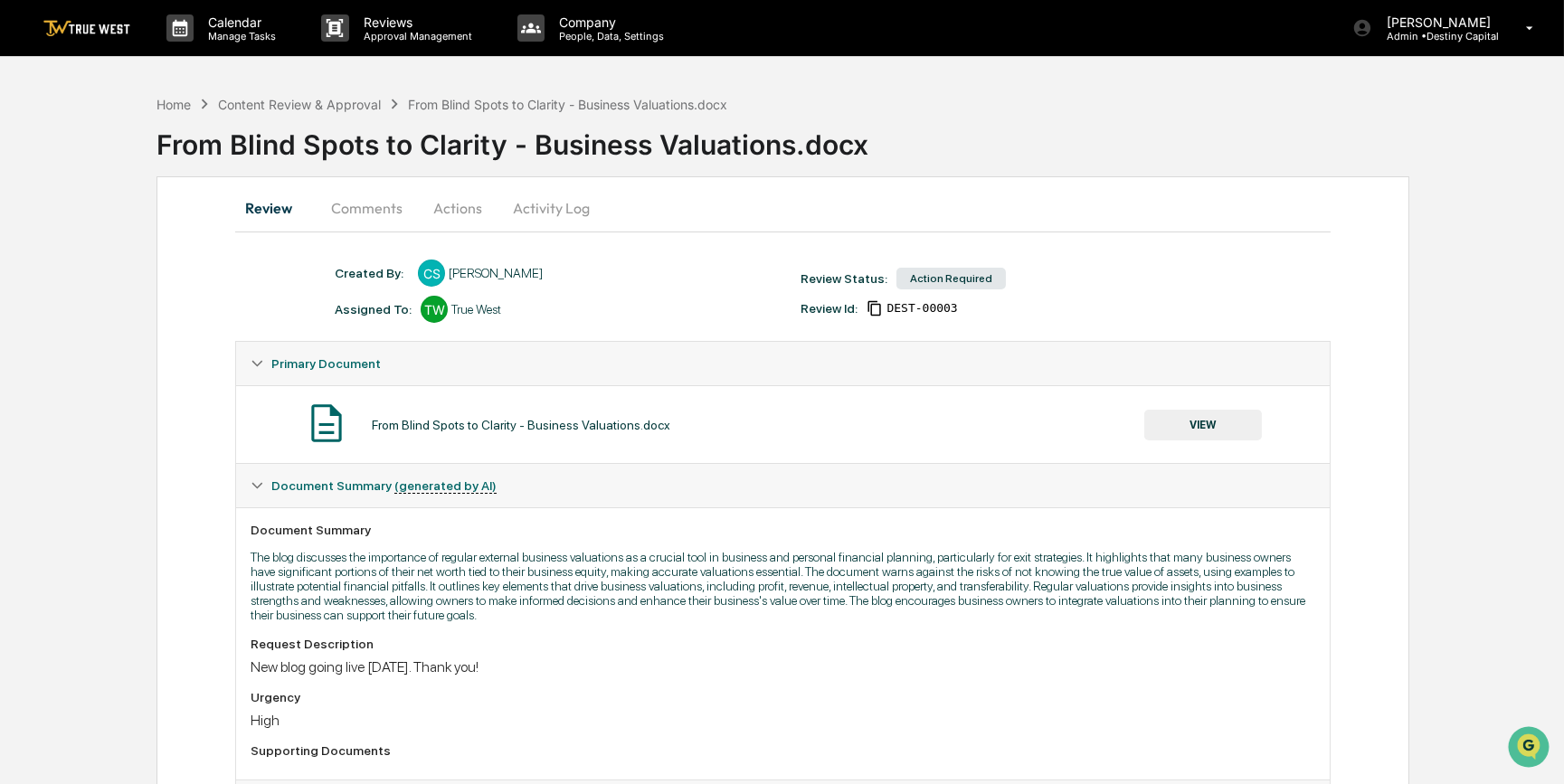
click at [456, 208] on button "Actions" at bounding box center [457, 208] width 82 height 43
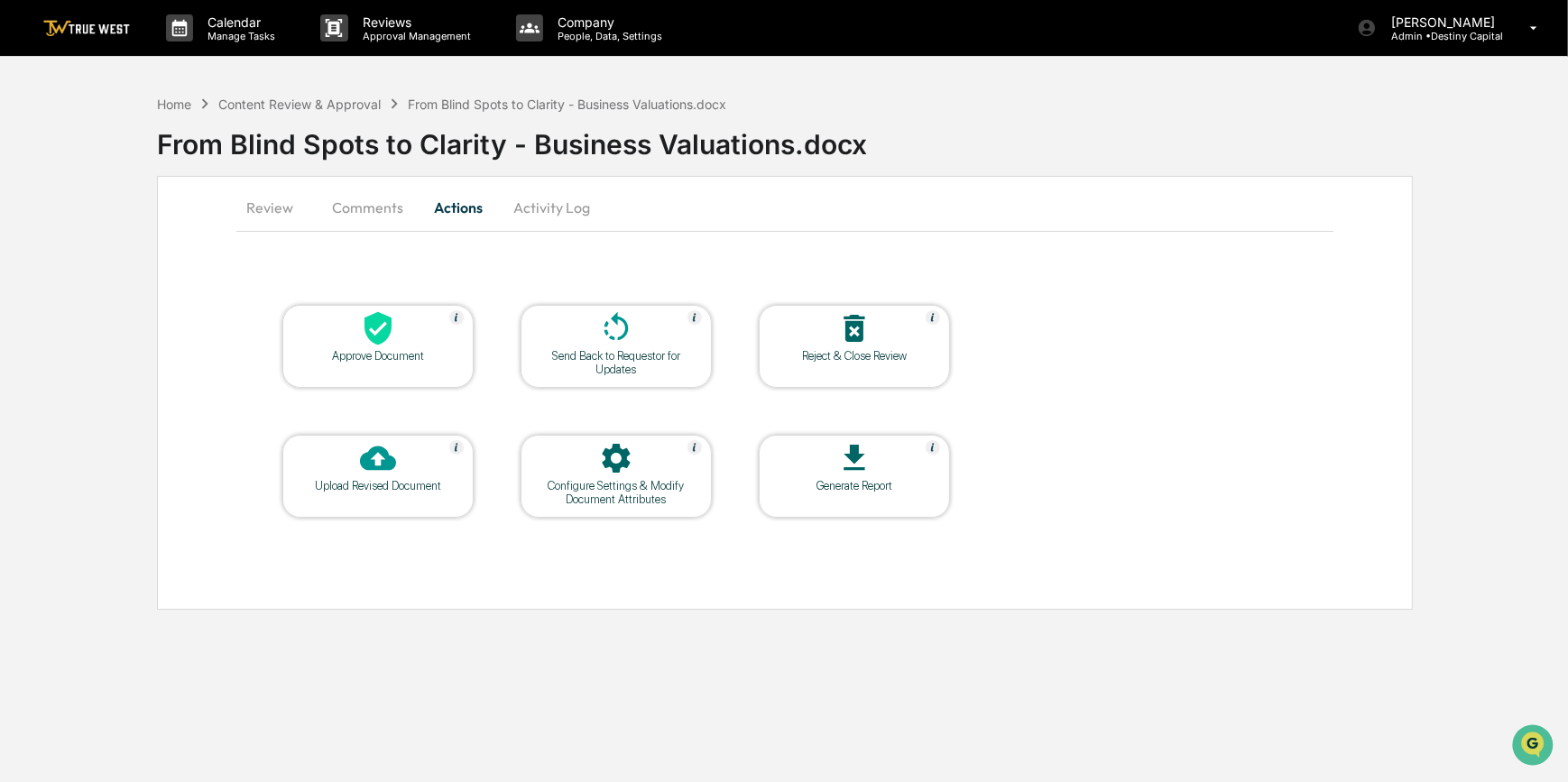
click at [410, 365] on div "Approve Document" at bounding box center [377, 347] width 191 height 83
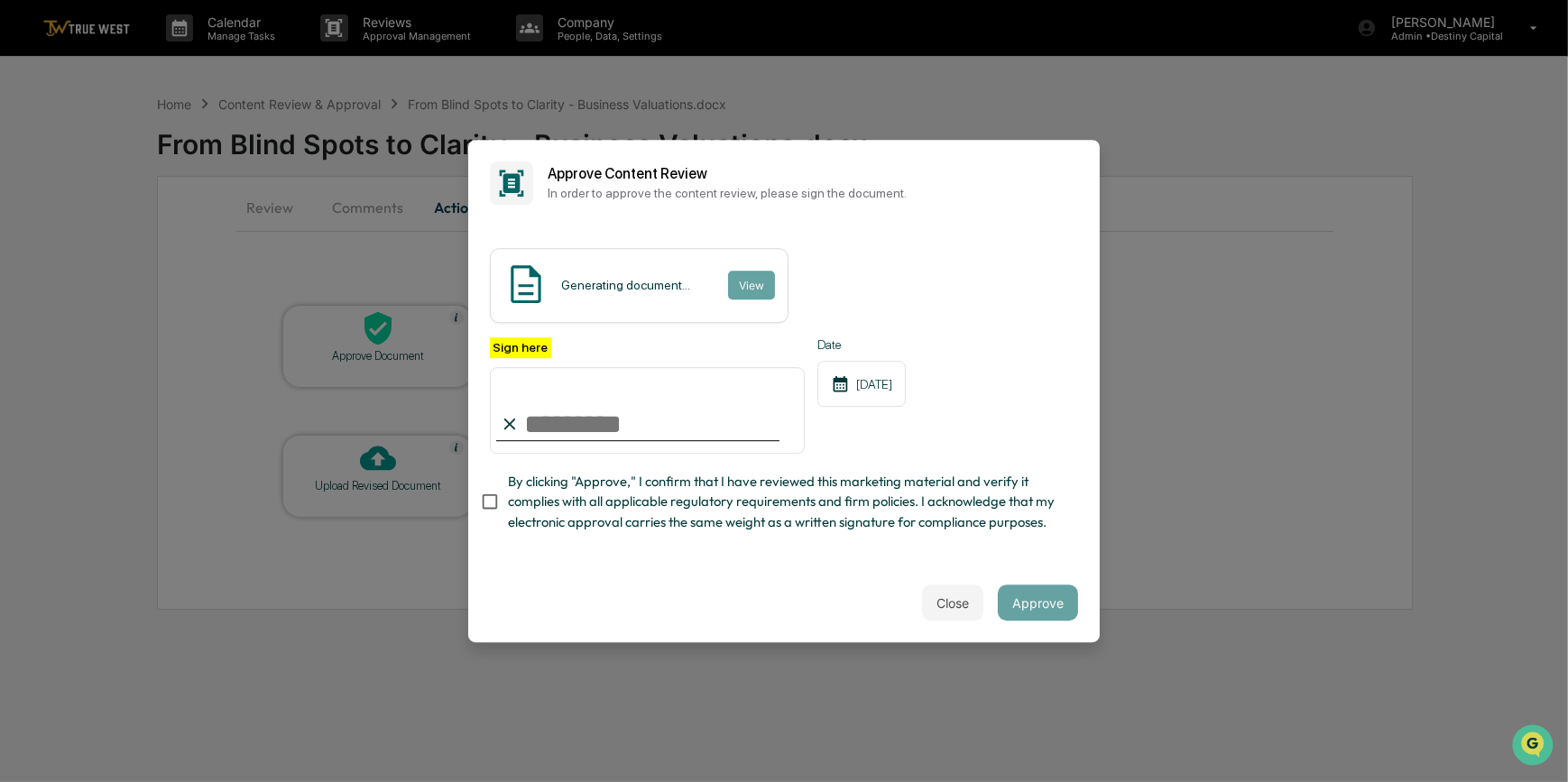
click at [588, 422] on input "Sign here" at bounding box center [647, 410] width 315 height 86
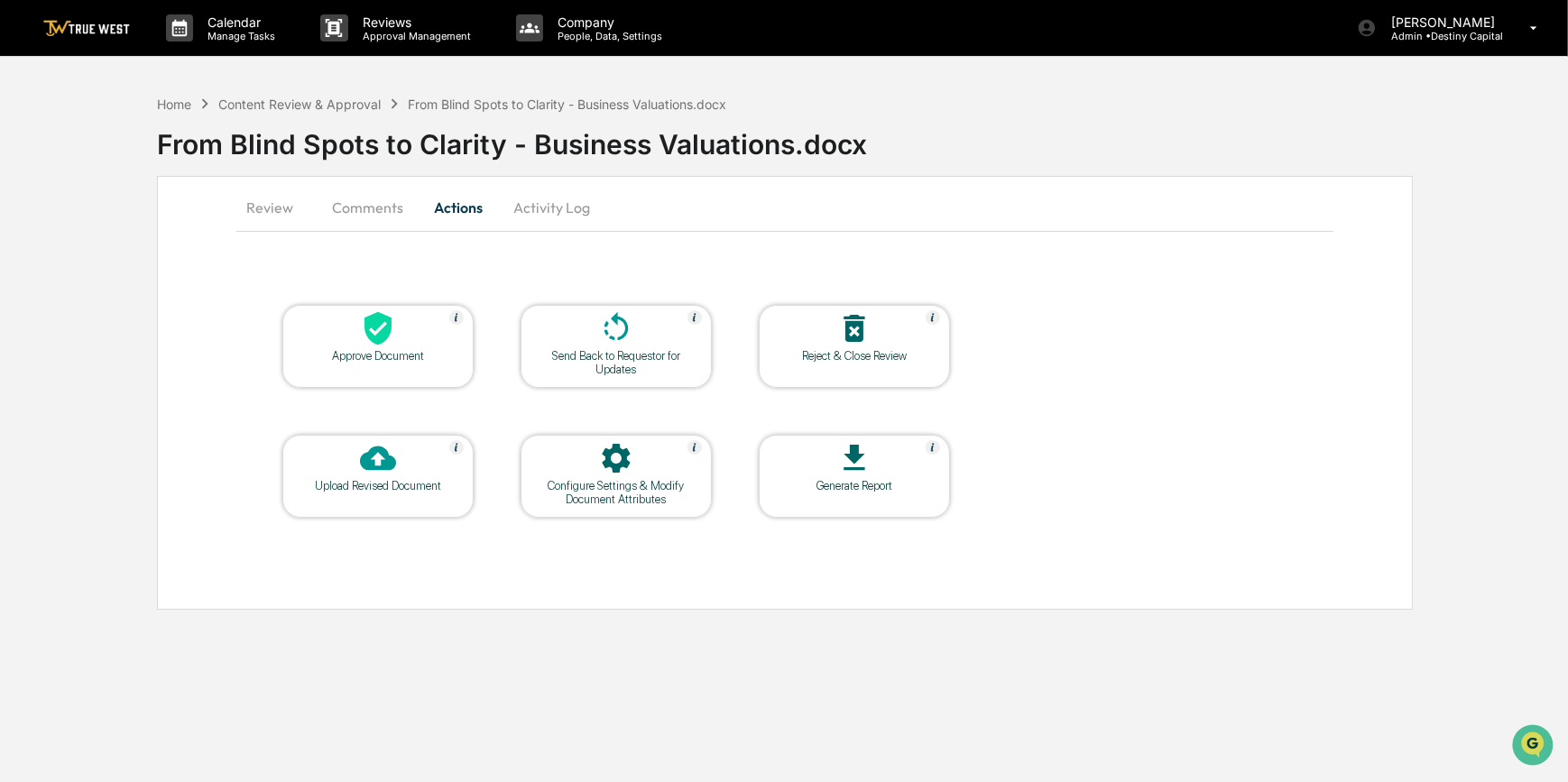
click at [388, 333] on icon at bounding box center [377, 329] width 27 height 34
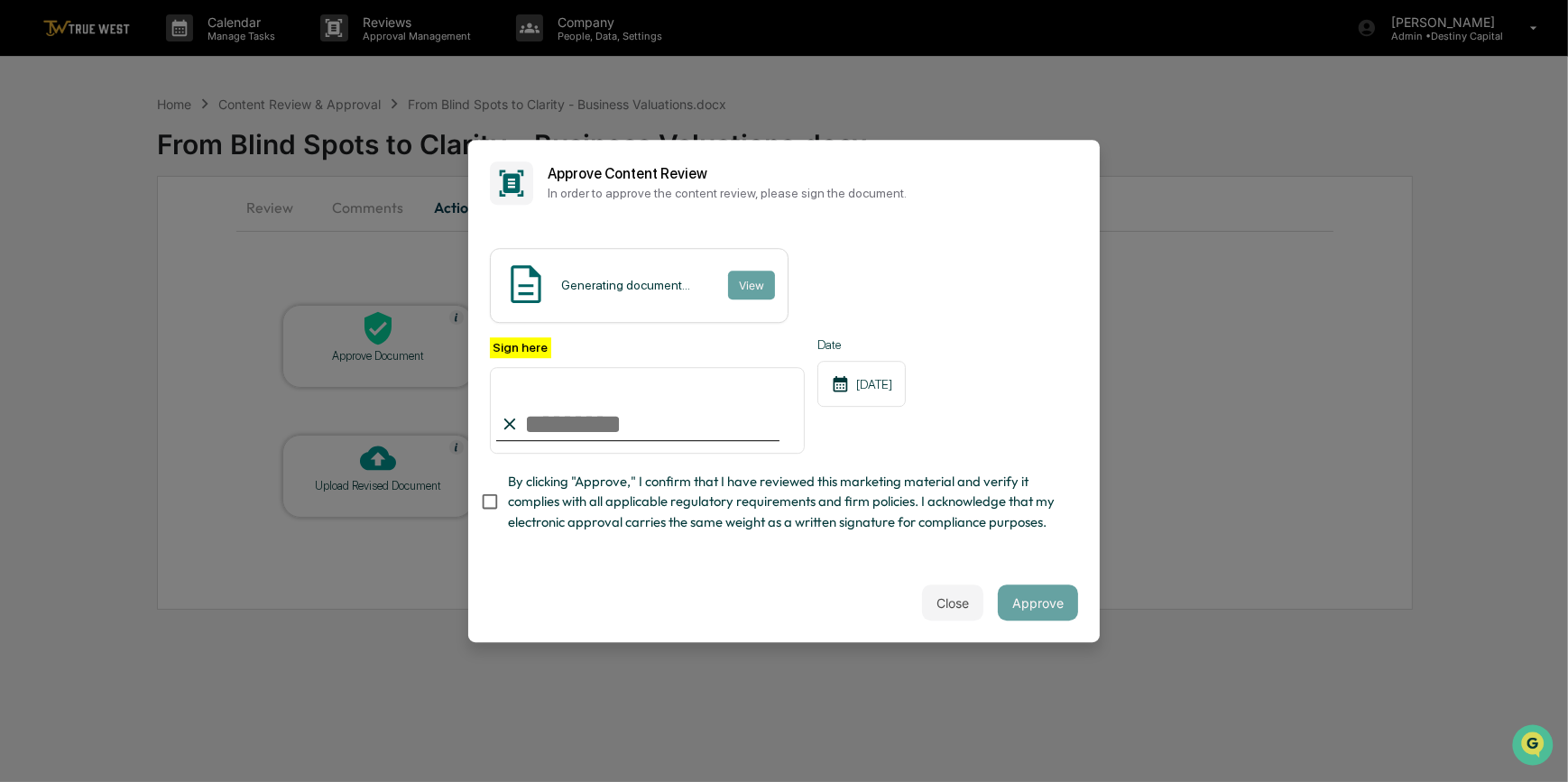
click at [606, 412] on input "Sign here" at bounding box center [647, 410] width 315 height 86
type input "*********"
click at [735, 279] on button "View" at bounding box center [750, 285] width 47 height 29
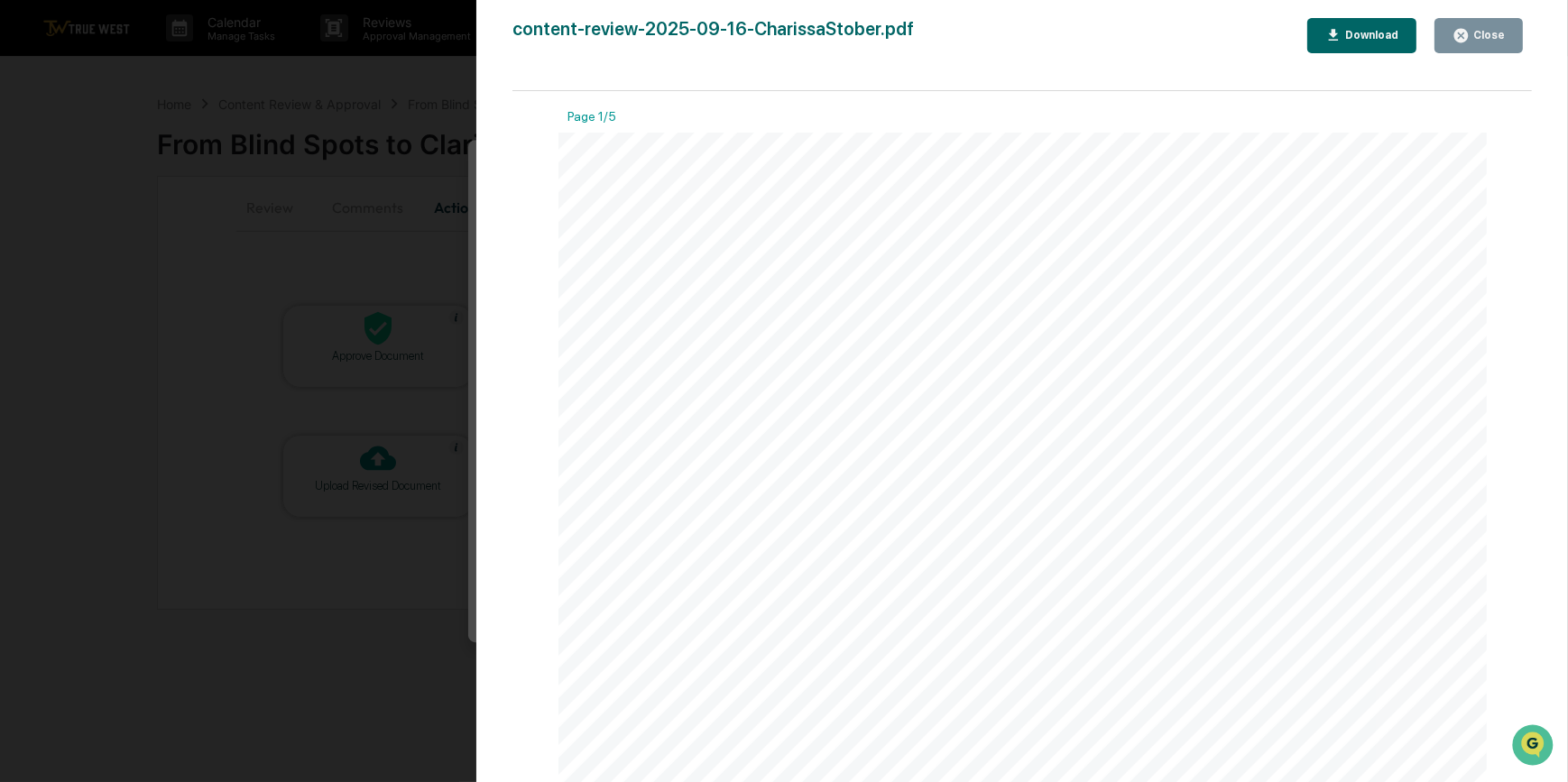
click at [394, 211] on div "Version History 09/16/2025, 04:59 PM Carliss Marshall content-review-2025-09-16…" at bounding box center [784, 391] width 1568 height 782
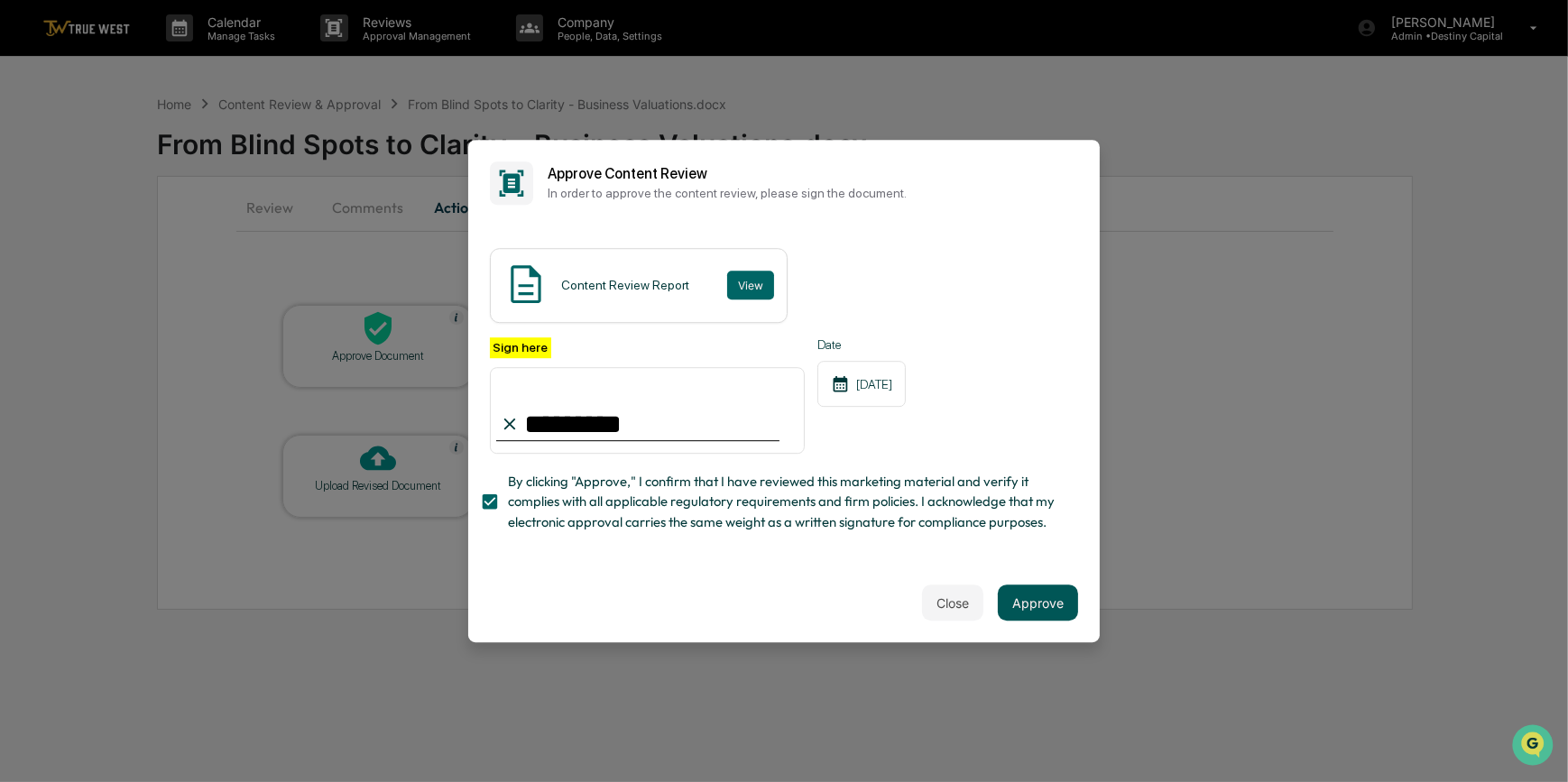
click at [1043, 620] on button "Approve" at bounding box center [1038, 602] width 81 height 37
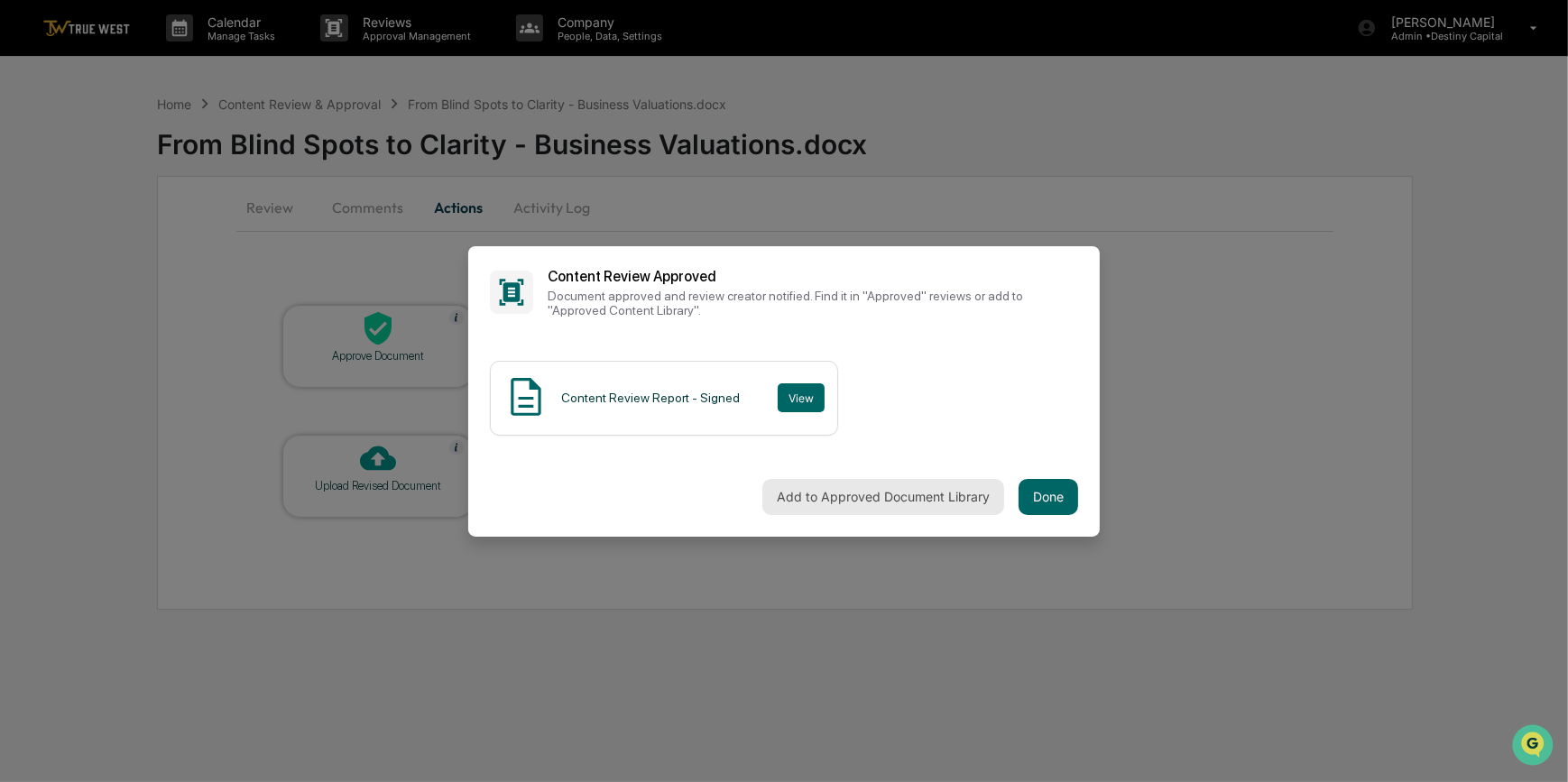
click at [864, 500] on button "Add to Approved Document Library" at bounding box center [883, 496] width 242 height 37
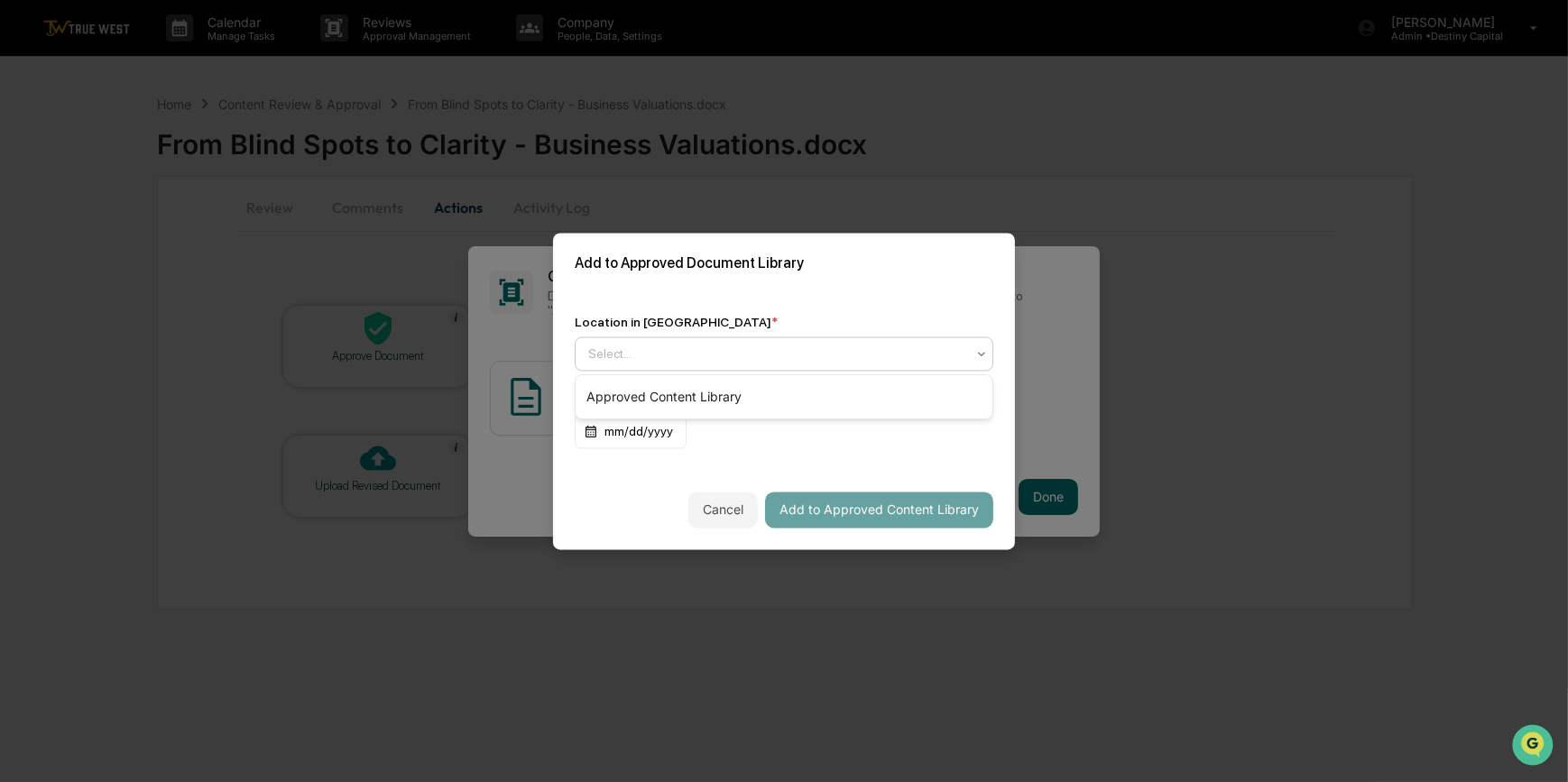
click at [648, 361] on div at bounding box center [777, 353] width 377 height 18
click at [657, 399] on div "Approved Content Library" at bounding box center [784, 397] width 417 height 37
click at [840, 518] on button "Add to Approved Content Library" at bounding box center [880, 509] width 229 height 37
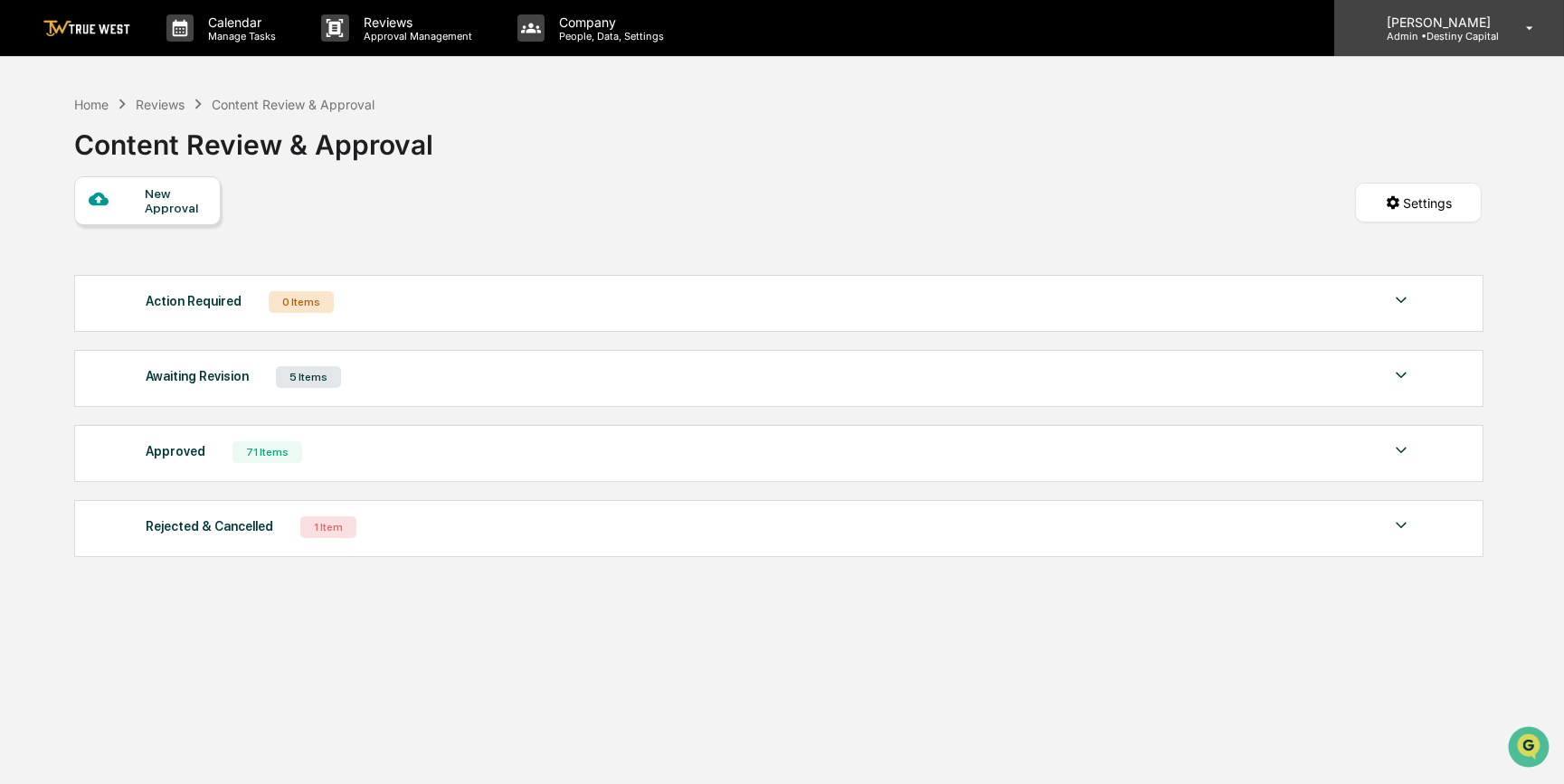
click at [1484, 24] on p "[PERSON_NAME]" at bounding box center [1436, 22] width 128 height 15
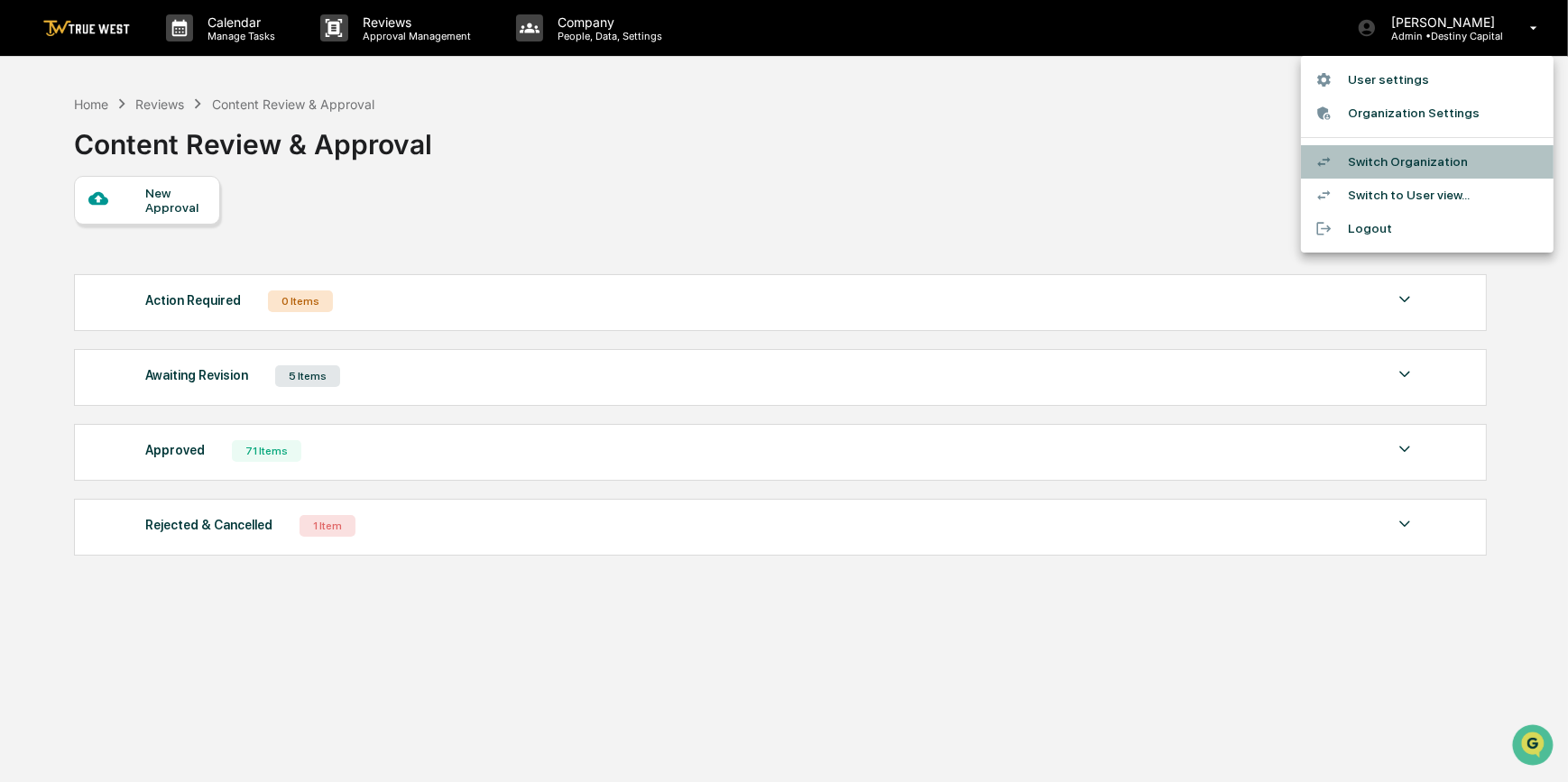
click at [1388, 163] on li "Switch Organization" at bounding box center [1427, 162] width 253 height 34
